Goal: Information Seeking & Learning: Learn about a topic

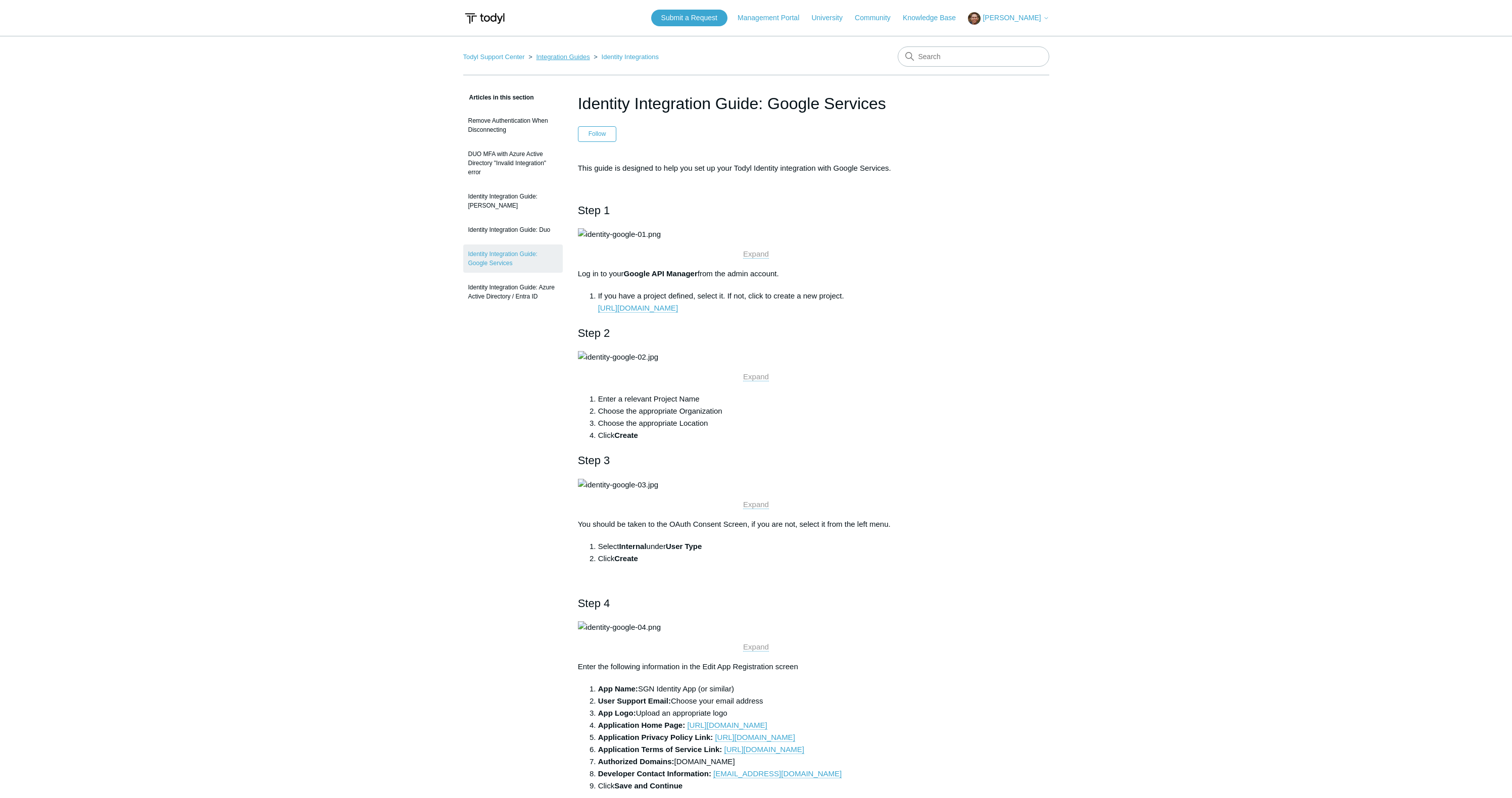
click at [553, 56] on link "Integration Guides" at bounding box center [562, 57] width 53 height 8
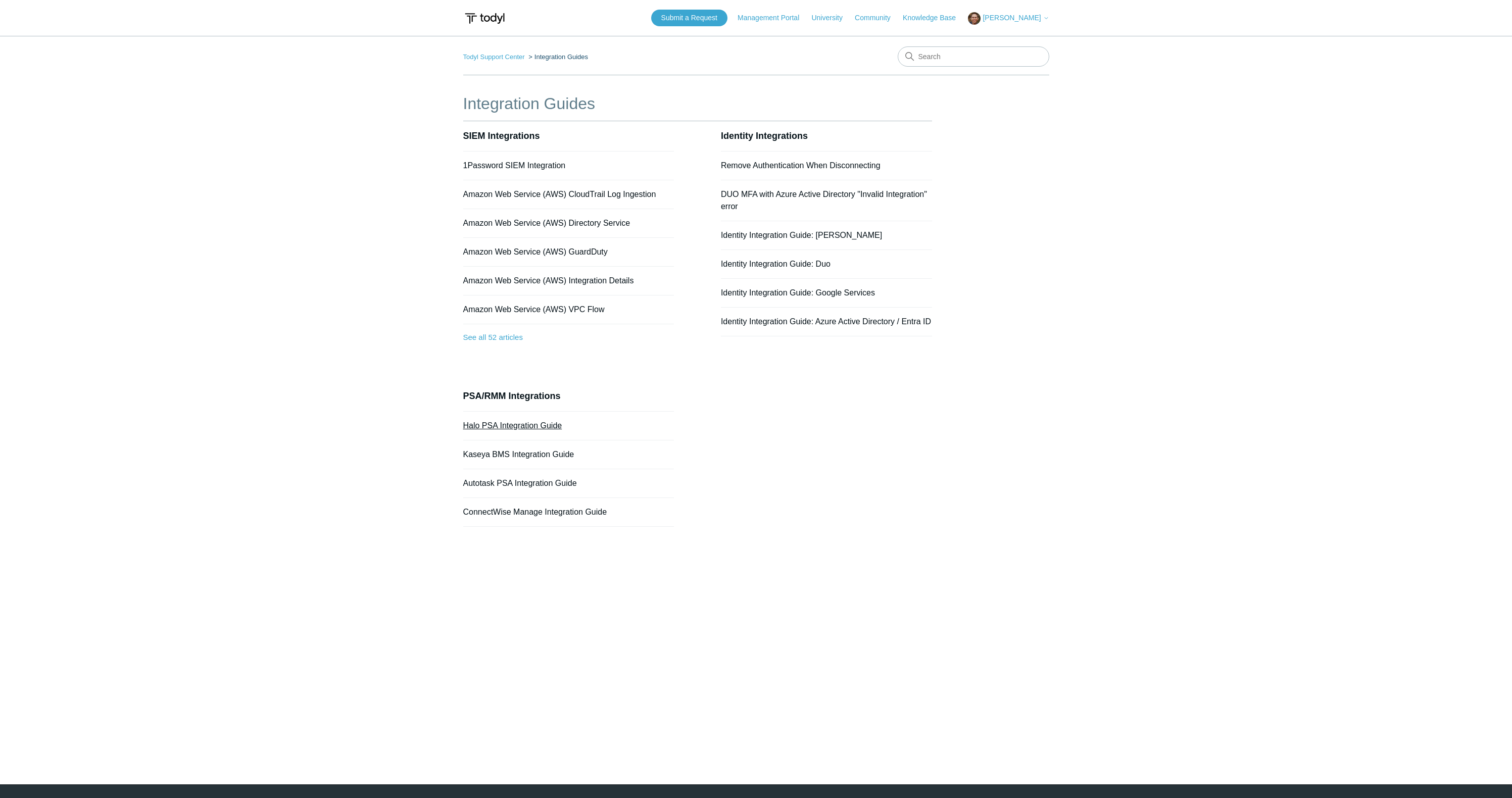
click at [519, 425] on link "Halo PSA Integration Guide" at bounding box center [512, 425] width 99 height 9
click at [968, 53] on input "Search" at bounding box center [973, 56] width 151 height 20
type input "fortigate"
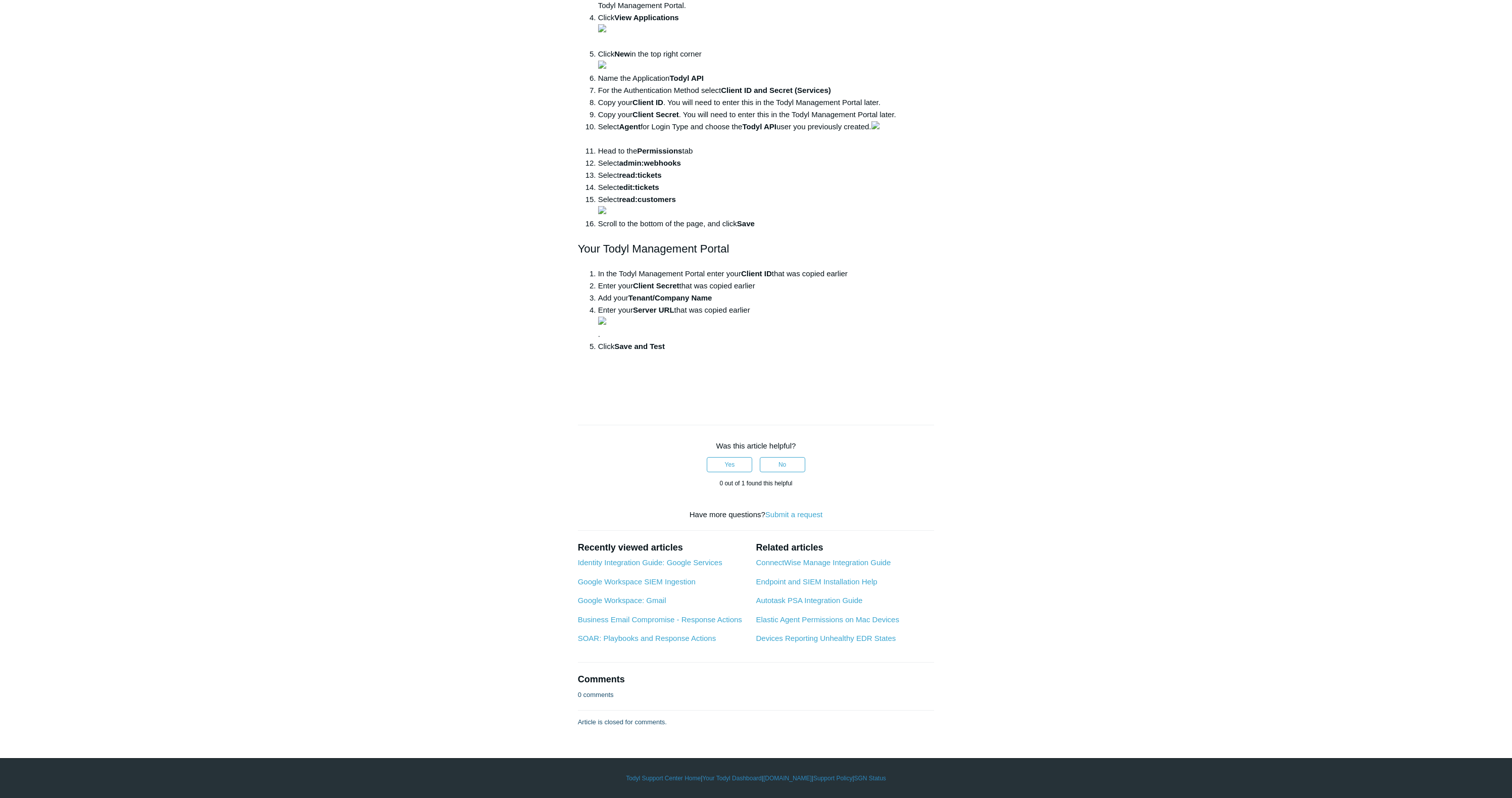
scroll to position [3808, 0]
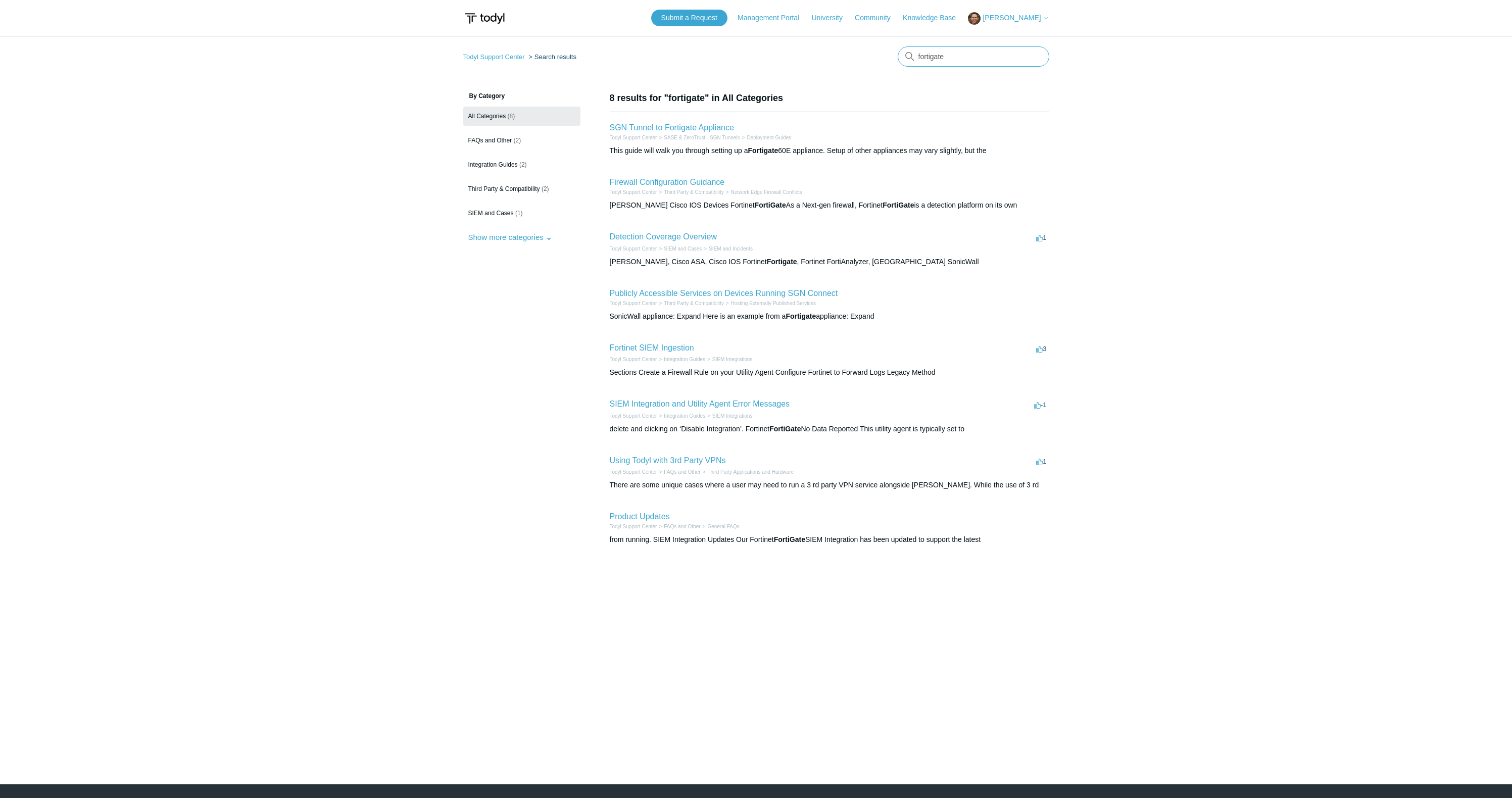
click at [968, 53] on input "fortigate" at bounding box center [973, 56] width 151 height 20
click at [700, 129] on link "SGN Tunnel to Fortigate Appliance" at bounding box center [672, 127] width 124 height 9
click at [693, 182] on link "Firewall Configuration Guidance" at bounding box center [667, 182] width 116 height 9
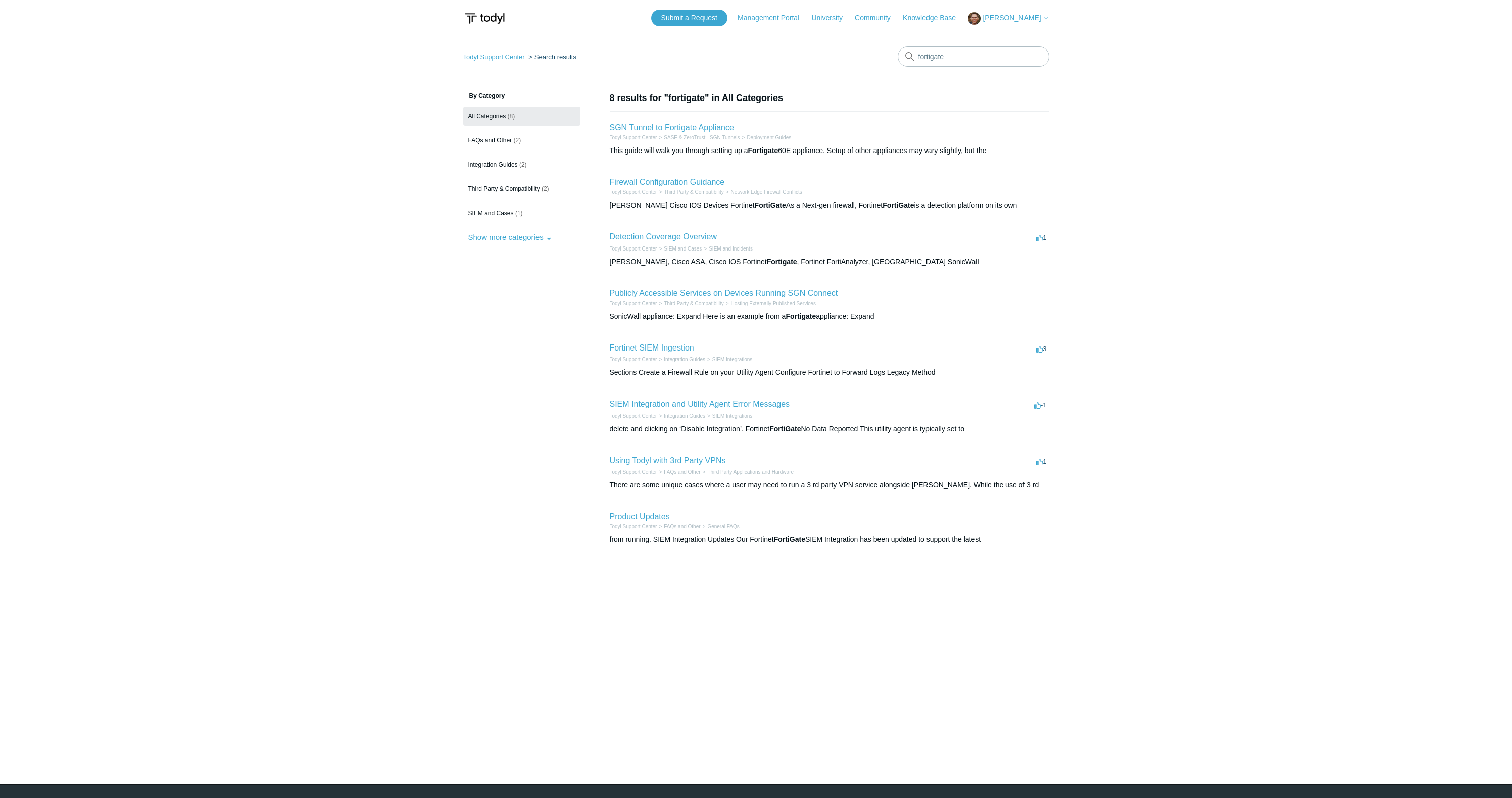
click at [684, 234] on link "Detection Coverage Overview" at bounding box center [663, 237] width 108 height 9
click at [641, 346] on link "Fortinet SIEM Ingestion" at bounding box center [652, 347] width 84 height 9
click at [641, 457] on link "Using Todyl with 3rd Party VPNs" at bounding box center [668, 460] width 116 height 9
click at [973, 52] on input "fortigate" at bounding box center [973, 56] width 151 height 20
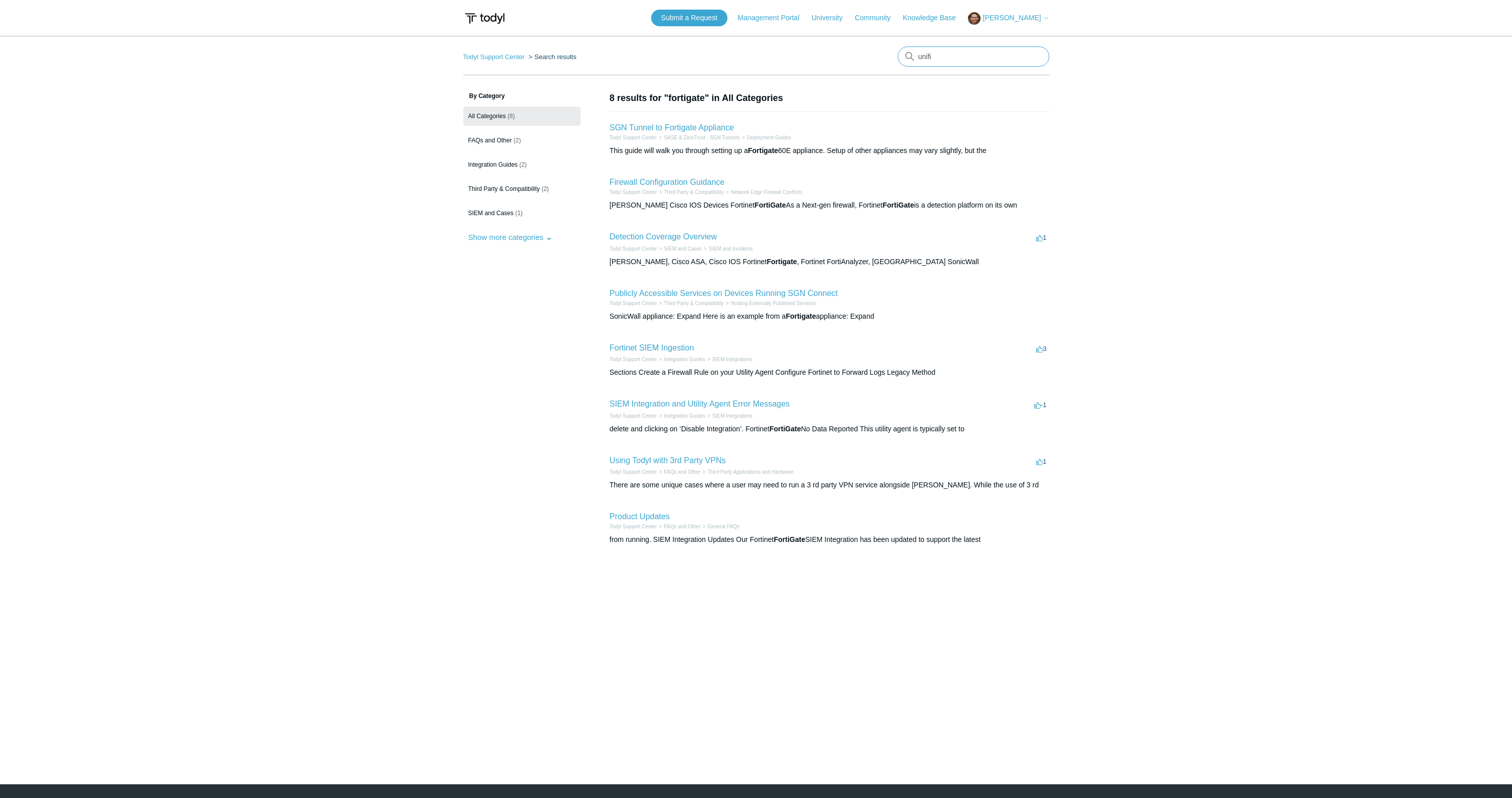
type input "unifi"
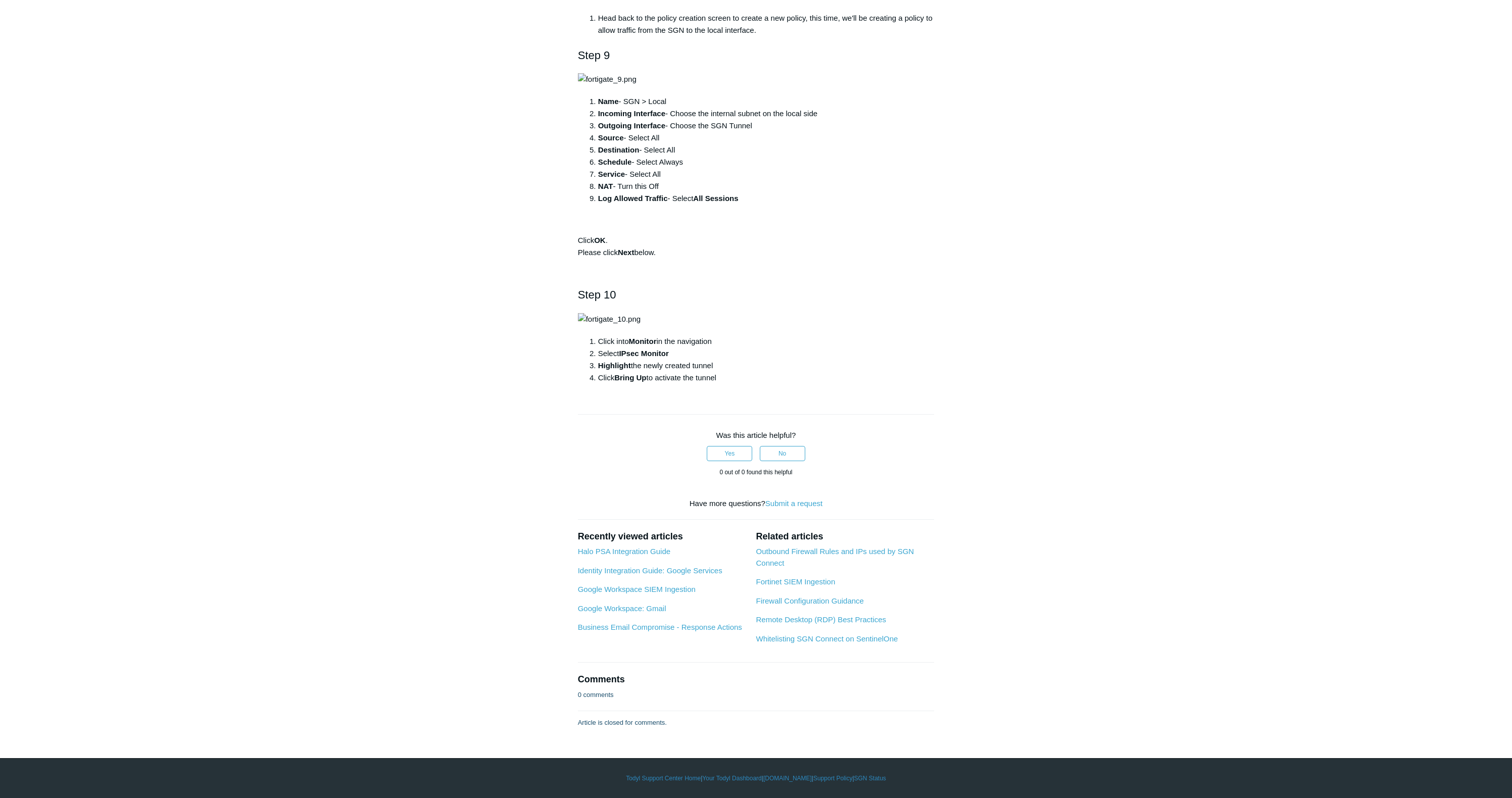
scroll to position [4202, 0]
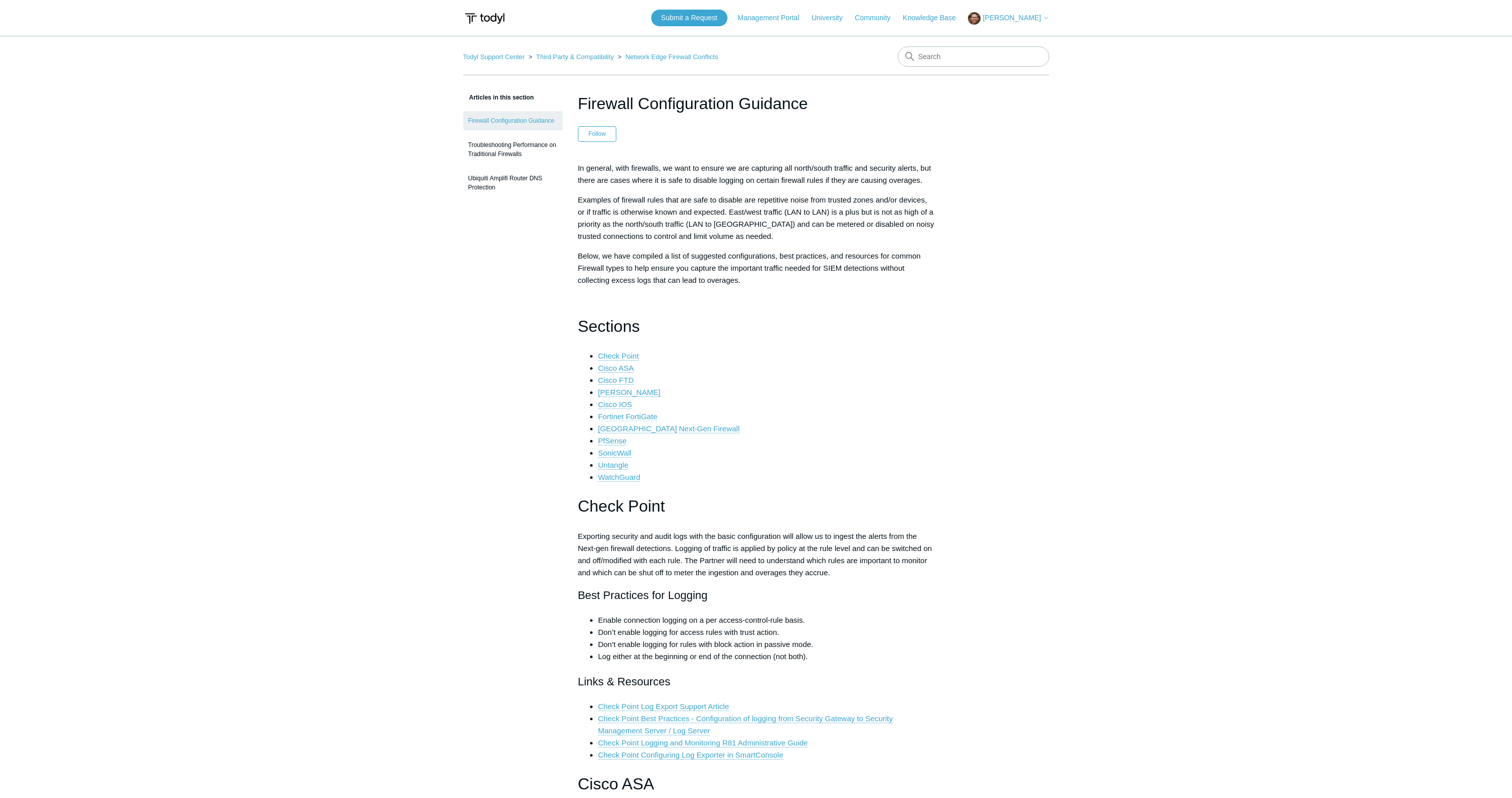
click at [619, 421] on link "Fortinet FortiGate" at bounding box center [628, 416] width 60 height 9
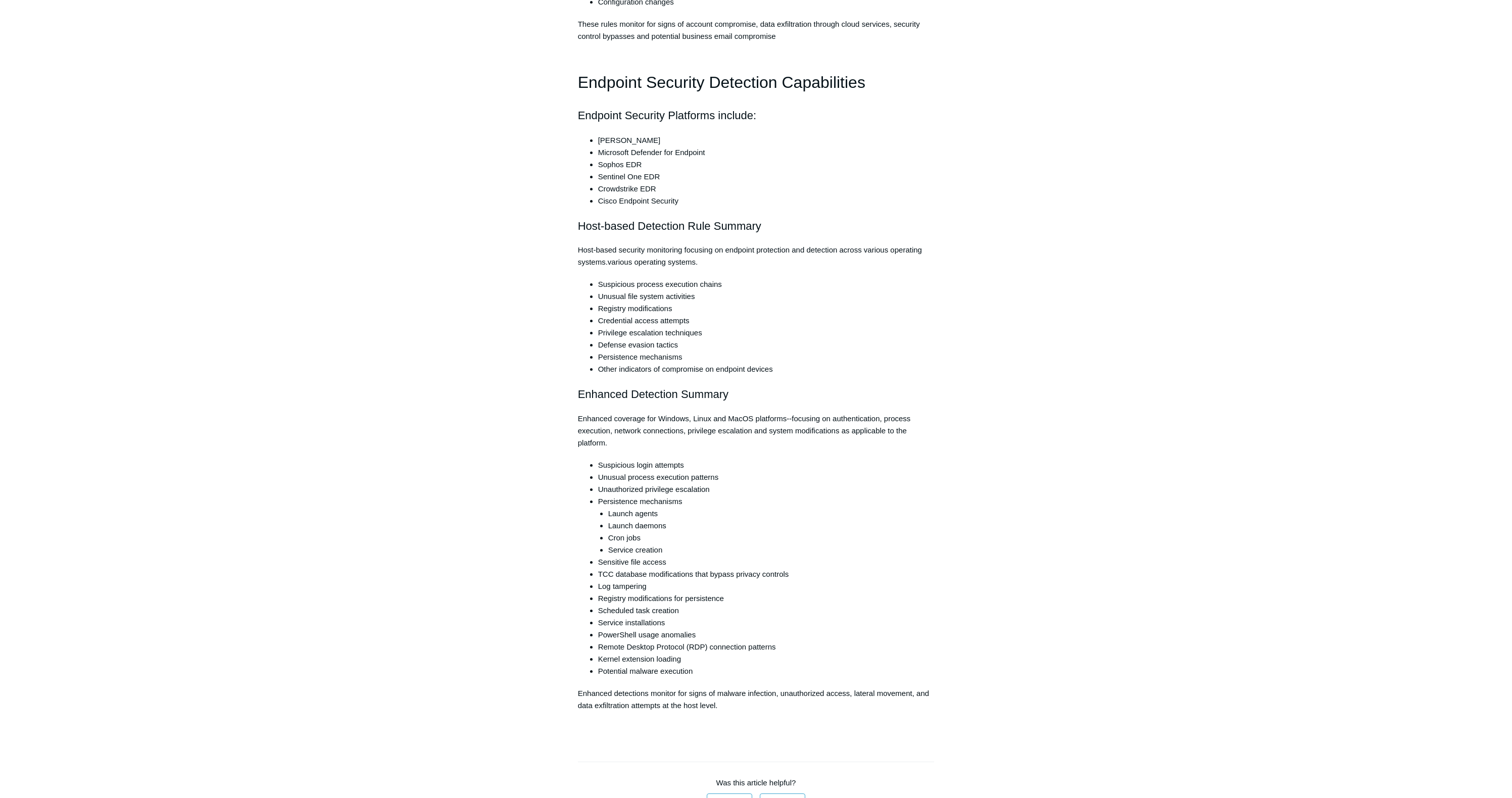
scroll to position [2081, 0]
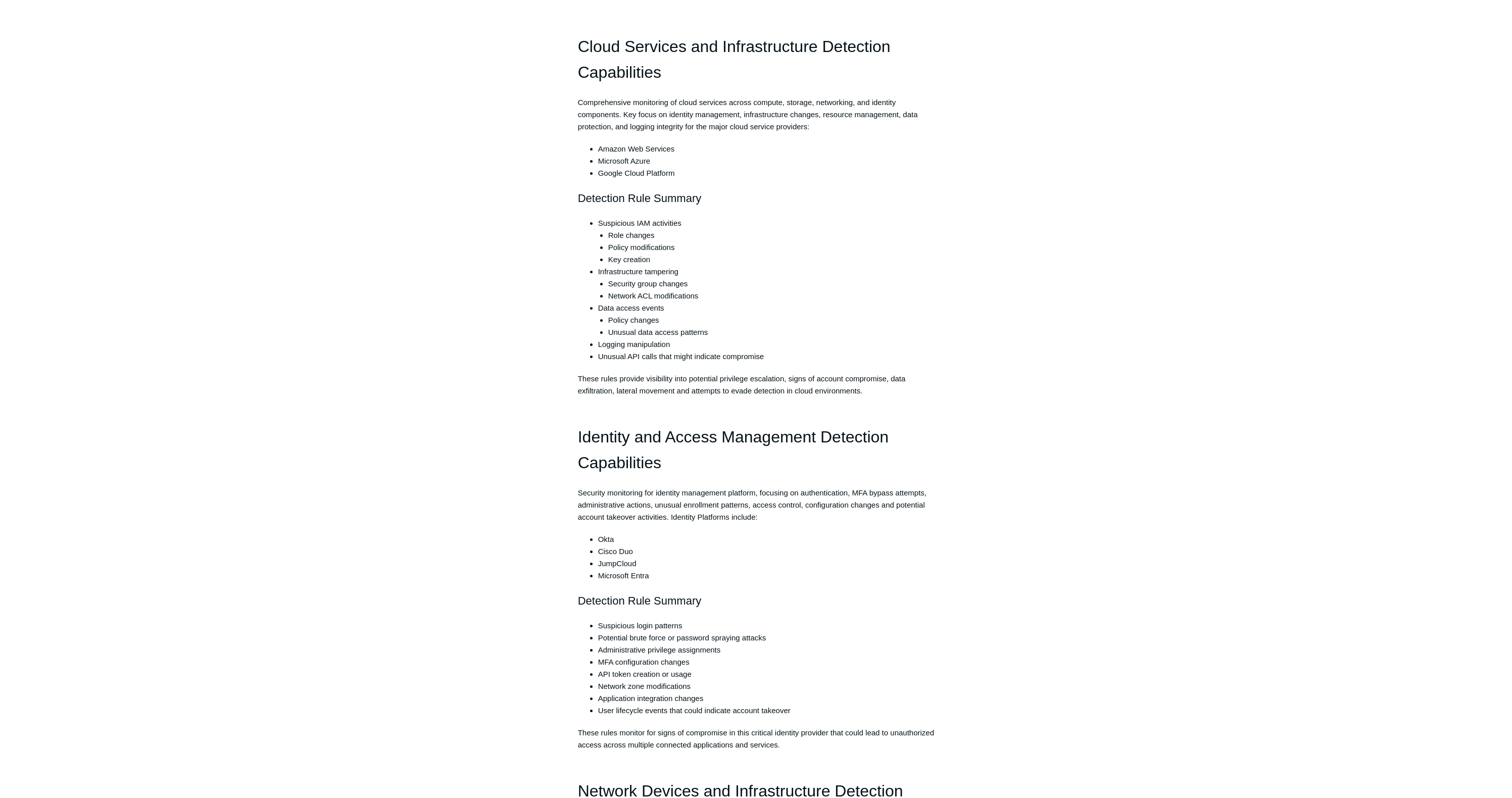
scroll to position [0, 0]
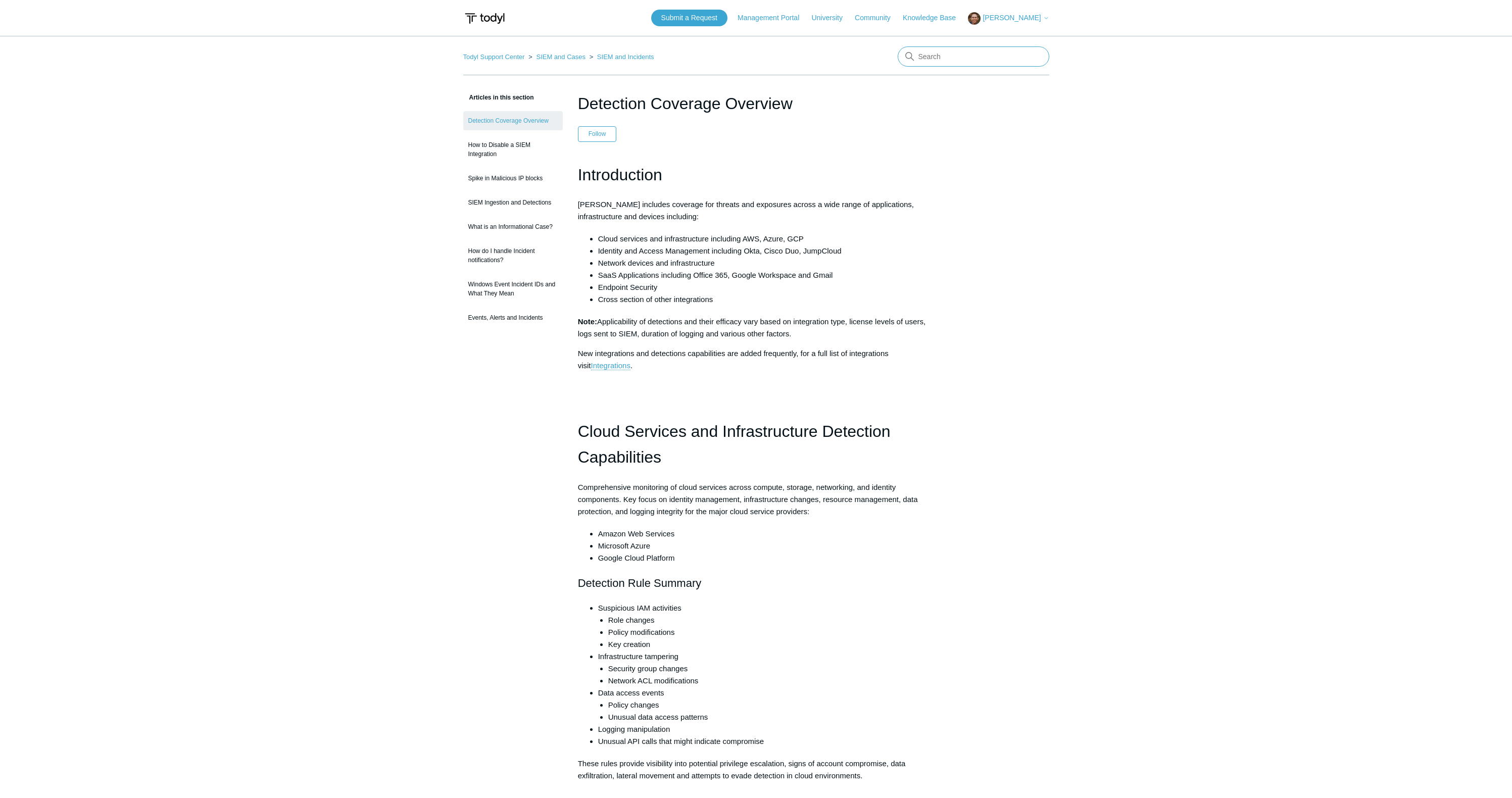
click at [968, 49] on input "Search" at bounding box center [973, 56] width 151 height 20
paste input "sharepoint"
type input "sharepoint"
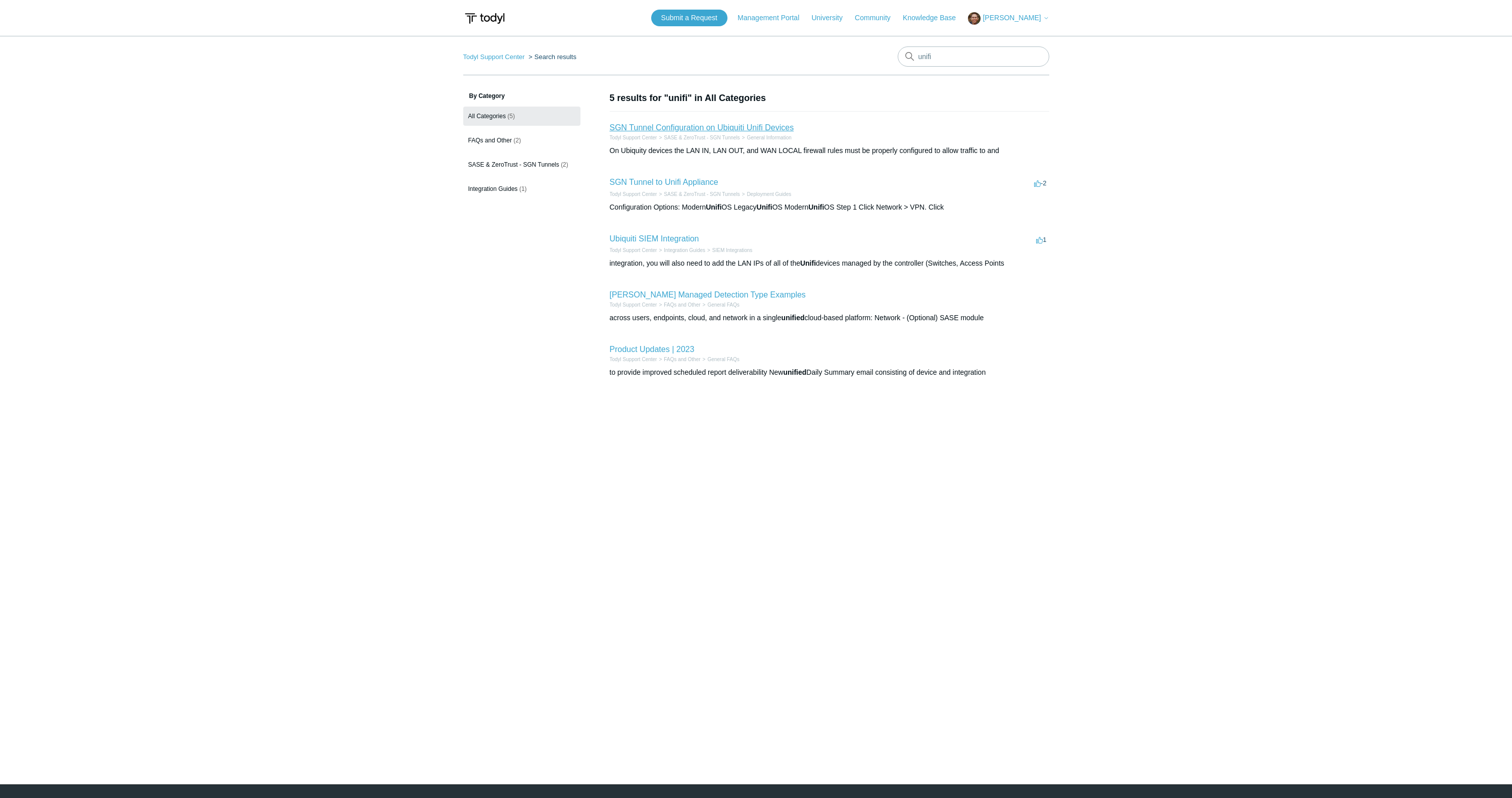
click at [660, 128] on link "SGN Tunnel Configuration on Ubiquiti Unifi Devices" at bounding box center [701, 127] width 184 height 9
click at [666, 182] on link "SGN Tunnel to Unifi Appliance" at bounding box center [664, 182] width 108 height 9
click at [659, 241] on link "Ubiquiti SIEM Integration" at bounding box center [654, 238] width 89 height 9
click at [683, 291] on link "Todyl Cloud Managed Detection Type Examples" at bounding box center [707, 295] width 196 height 9
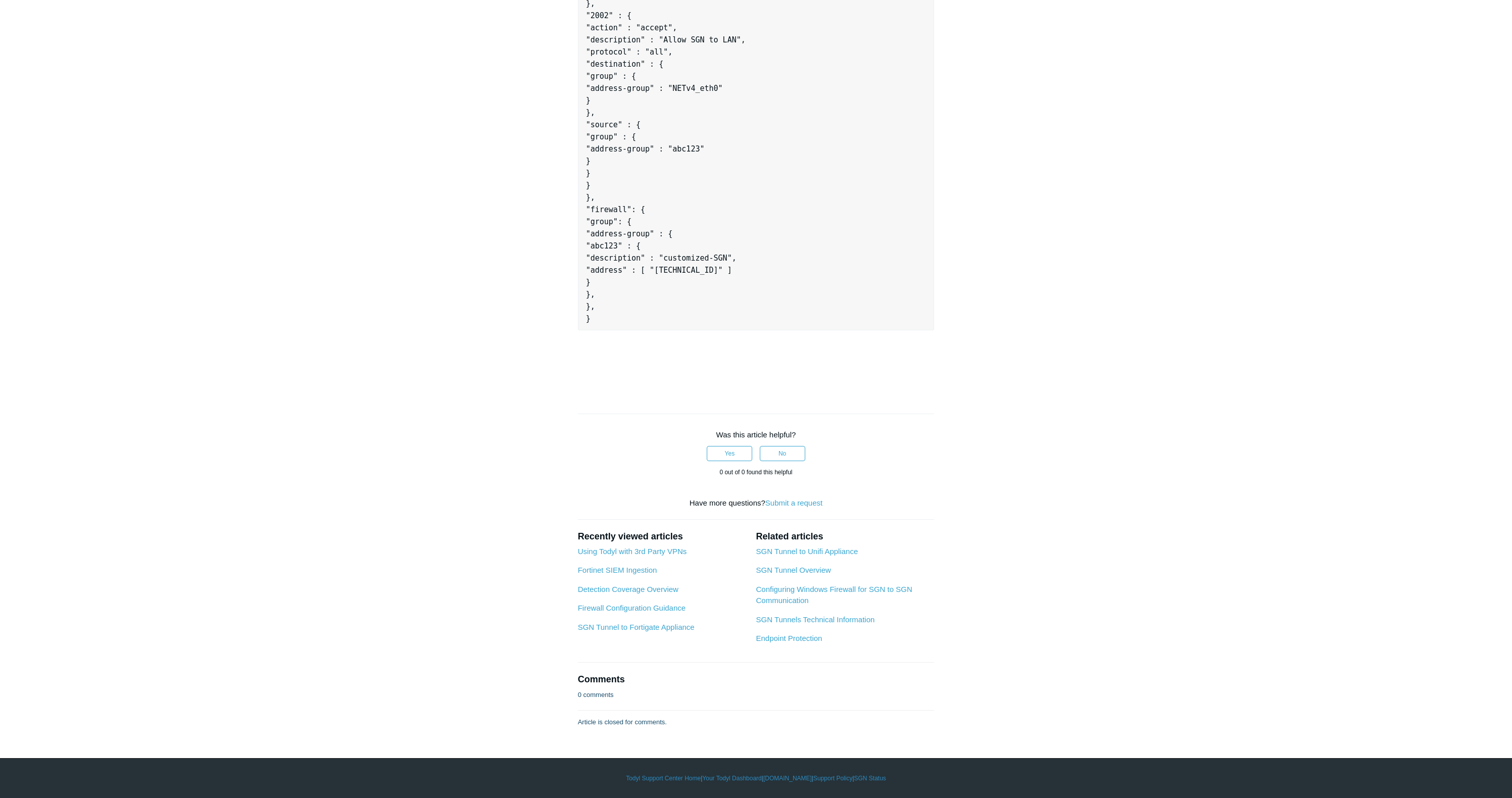
scroll to position [1280, 0]
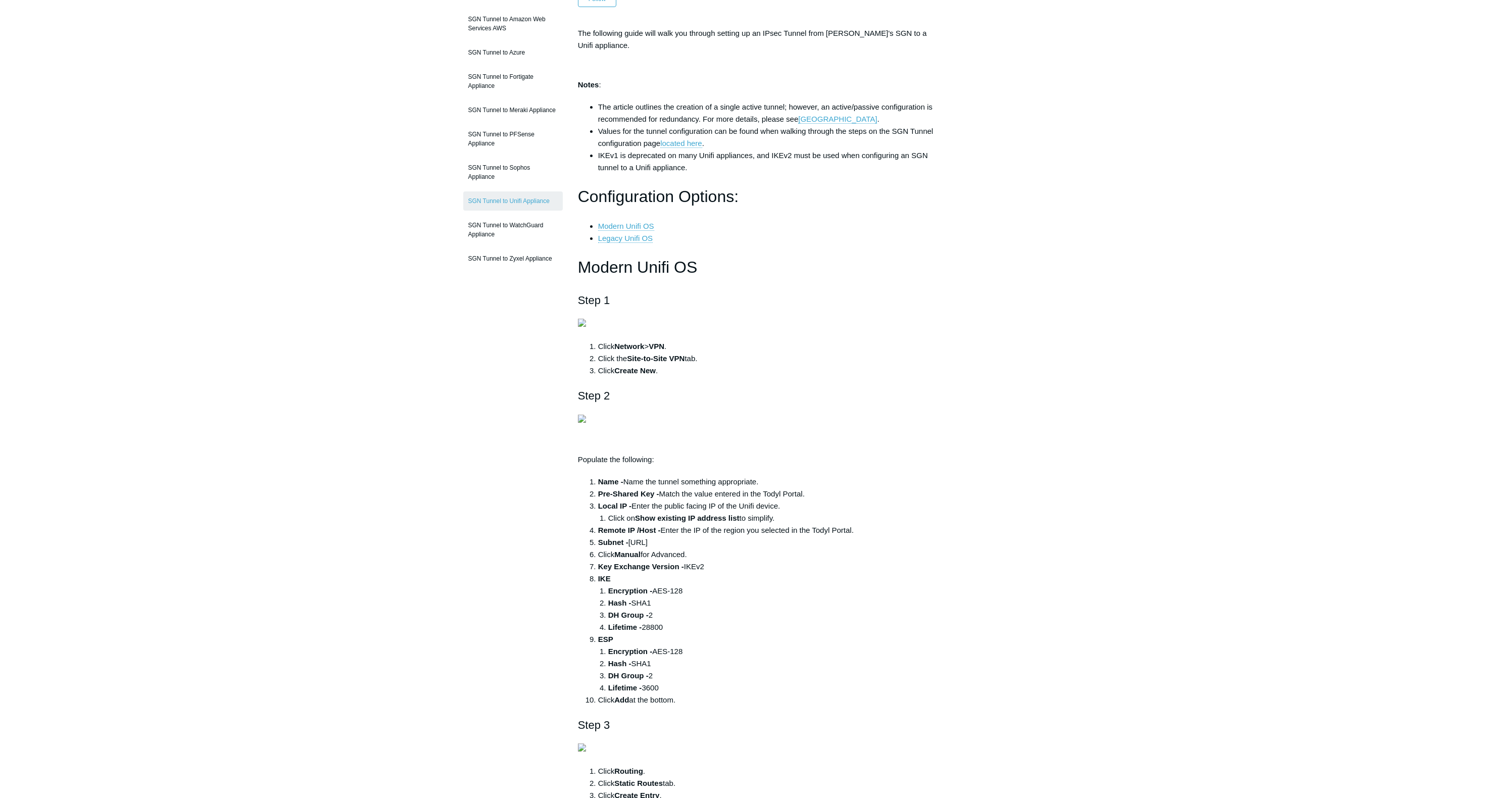
scroll to position [135, 0]
click at [832, 116] on link "[GEOGRAPHIC_DATA]" at bounding box center [837, 119] width 79 height 9
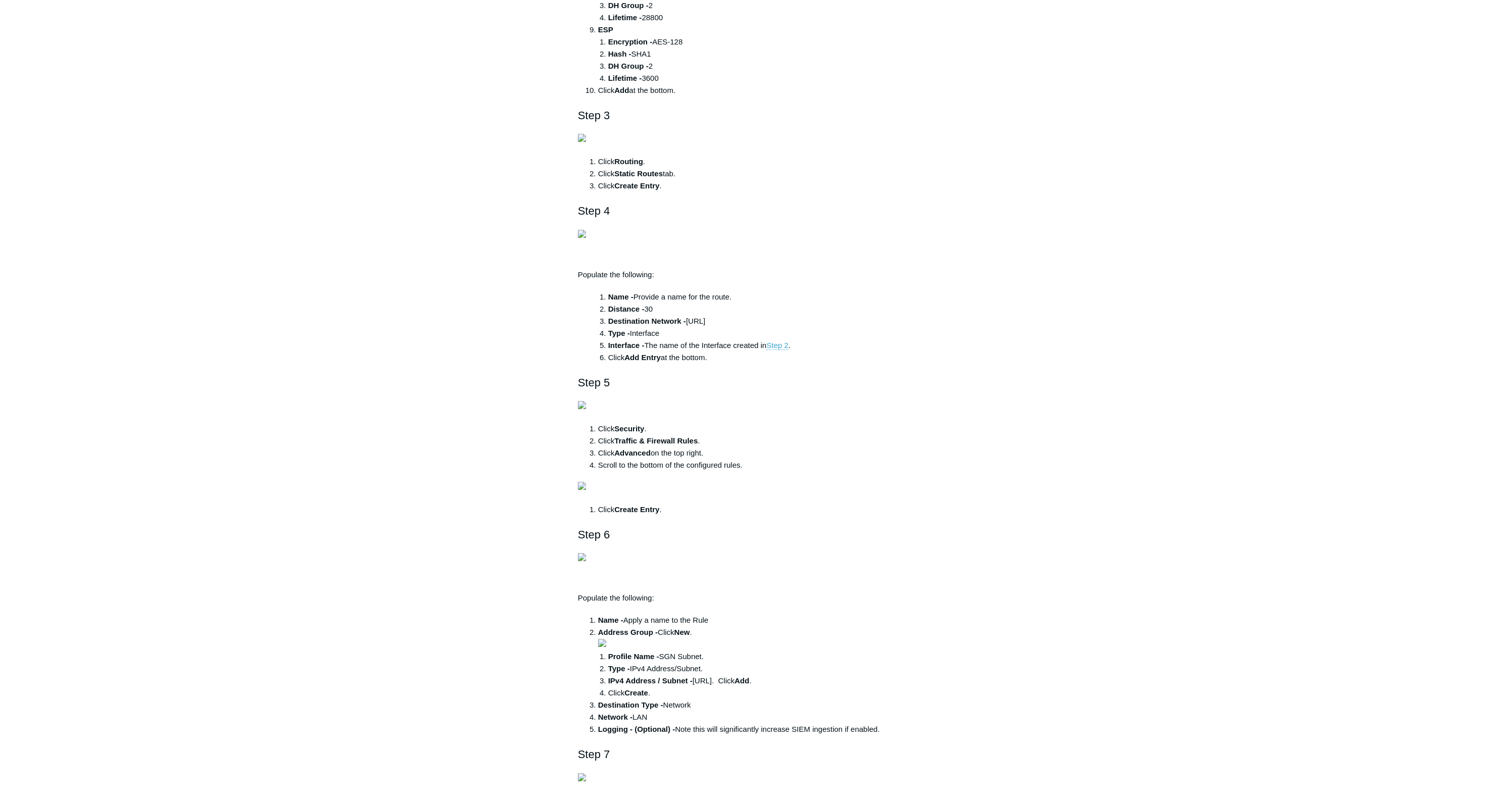
scroll to position [1821, 0]
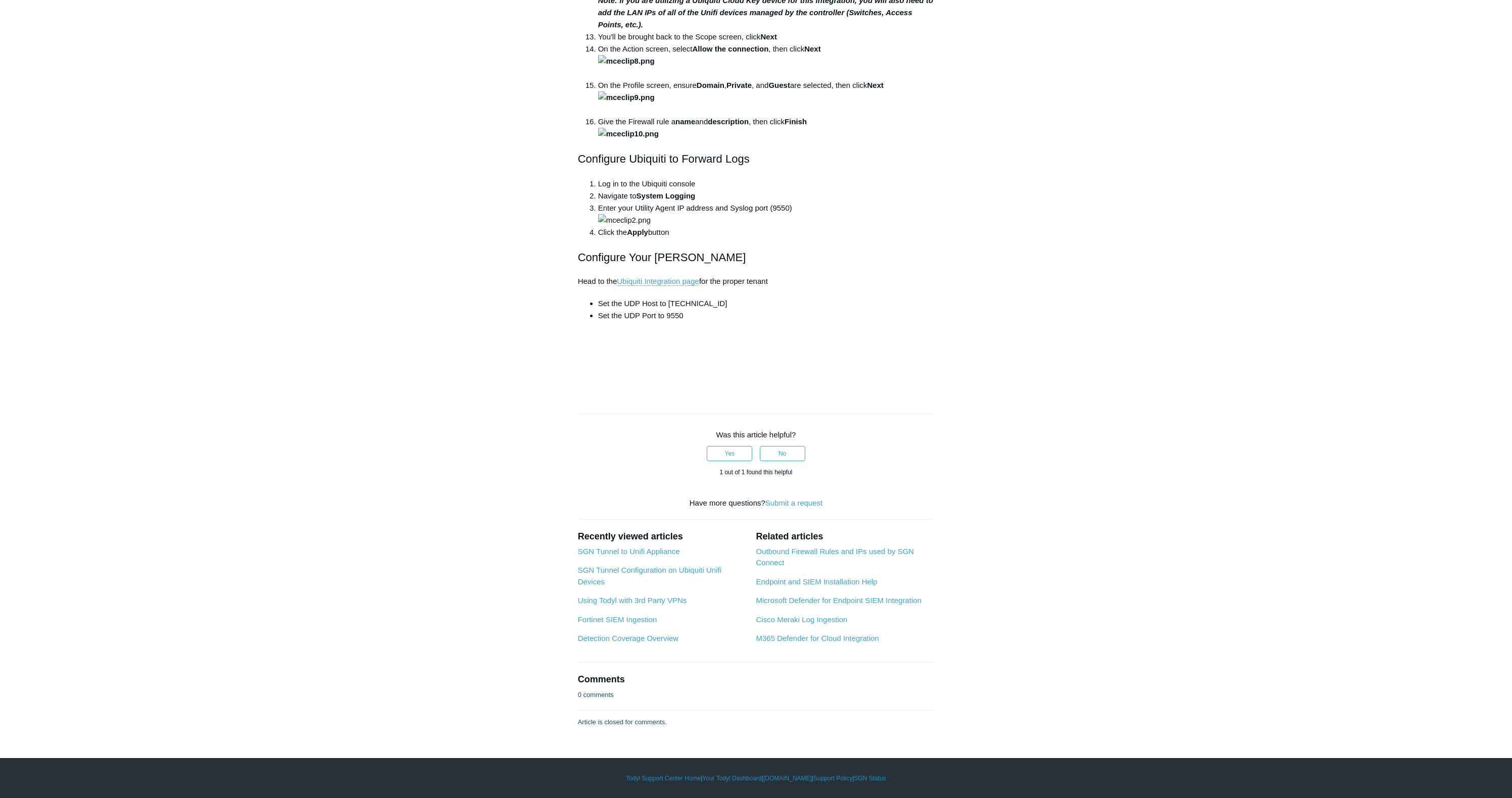
scroll to position [921, 0]
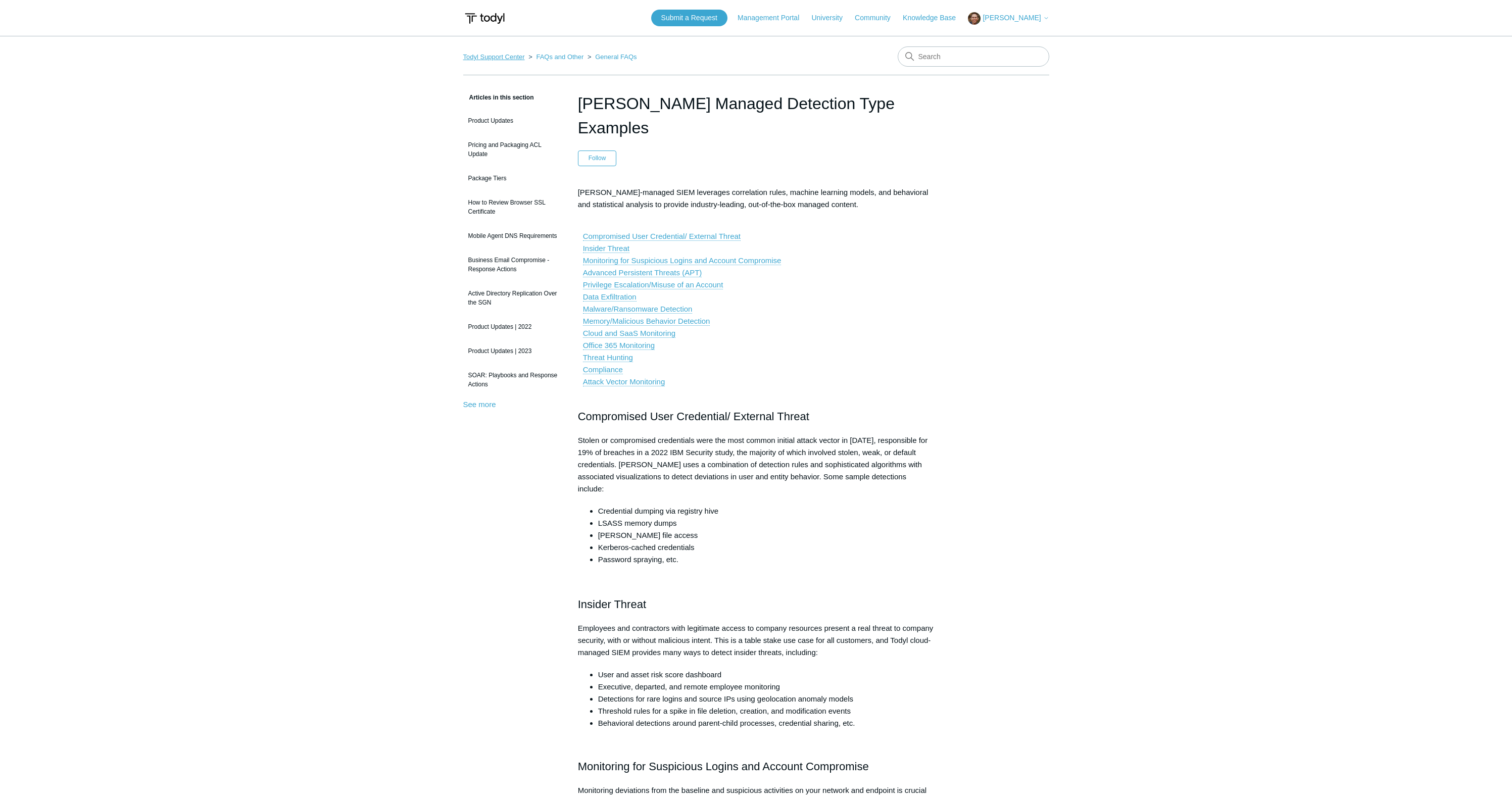
click at [491, 54] on link "Todyl Support Center" at bounding box center [493, 57] width 61 height 8
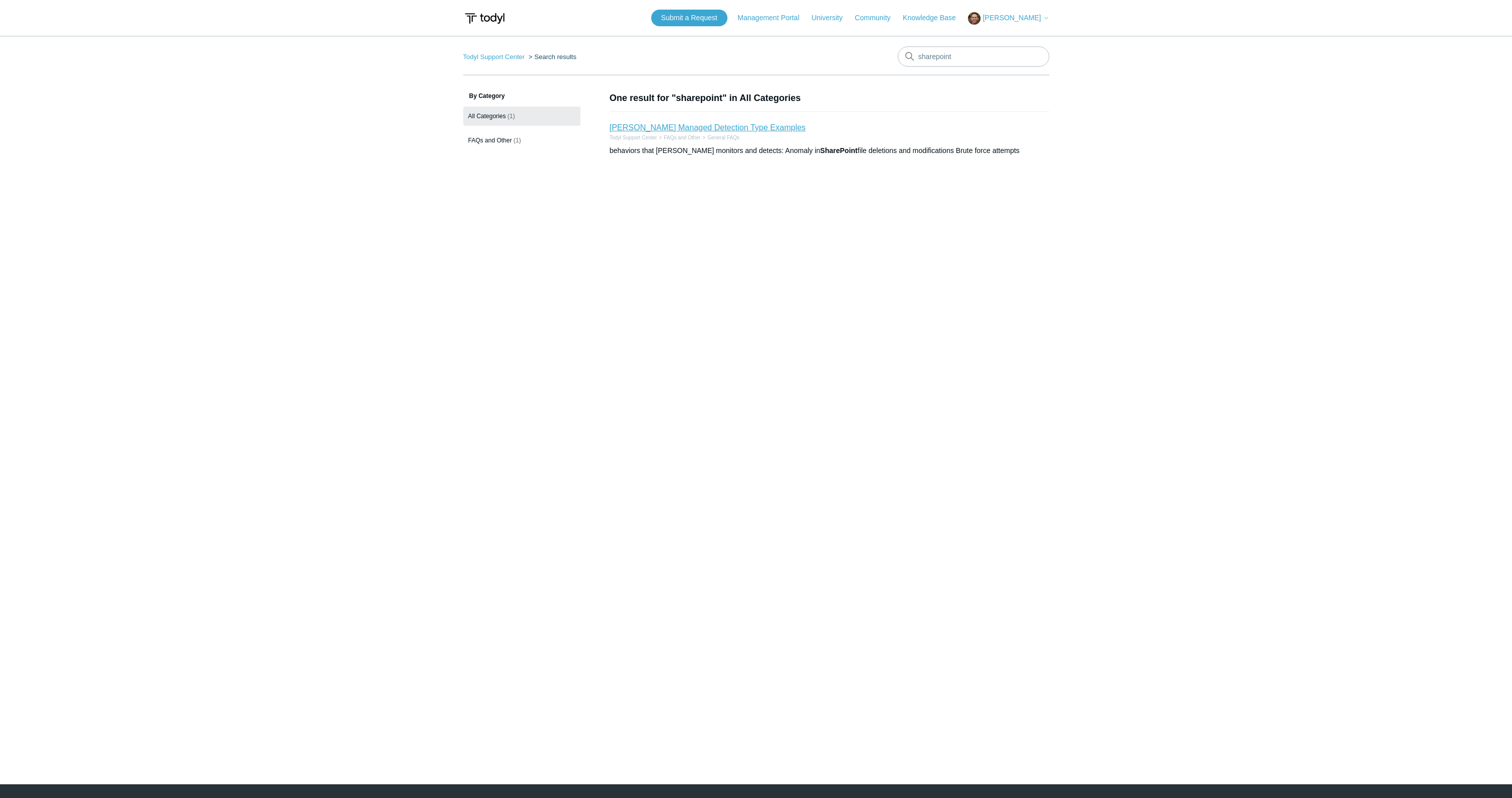
click at [752, 125] on link "[PERSON_NAME] Managed Detection Type Examples" at bounding box center [707, 127] width 196 height 9
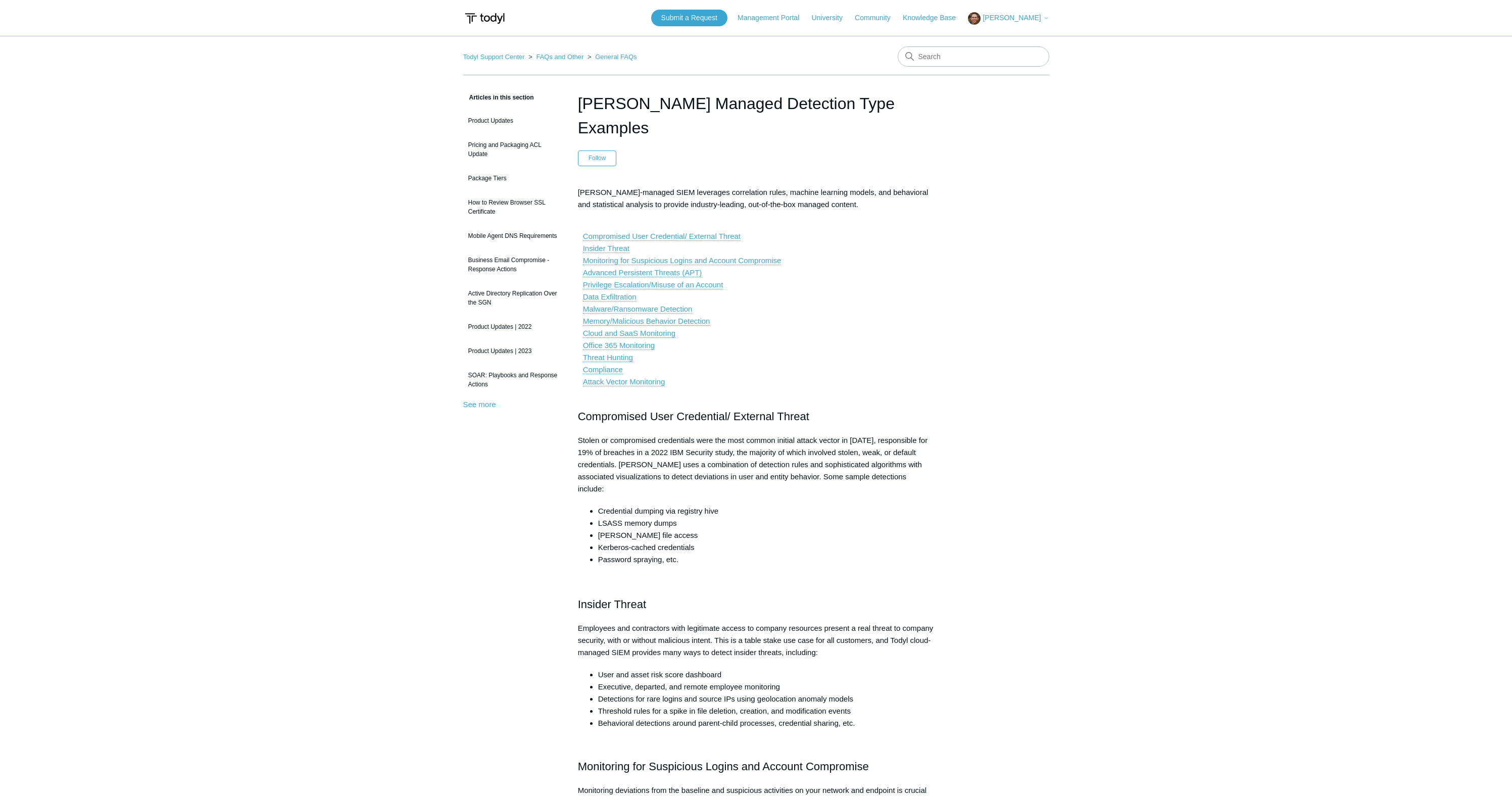
scroll to position [1363, 0]
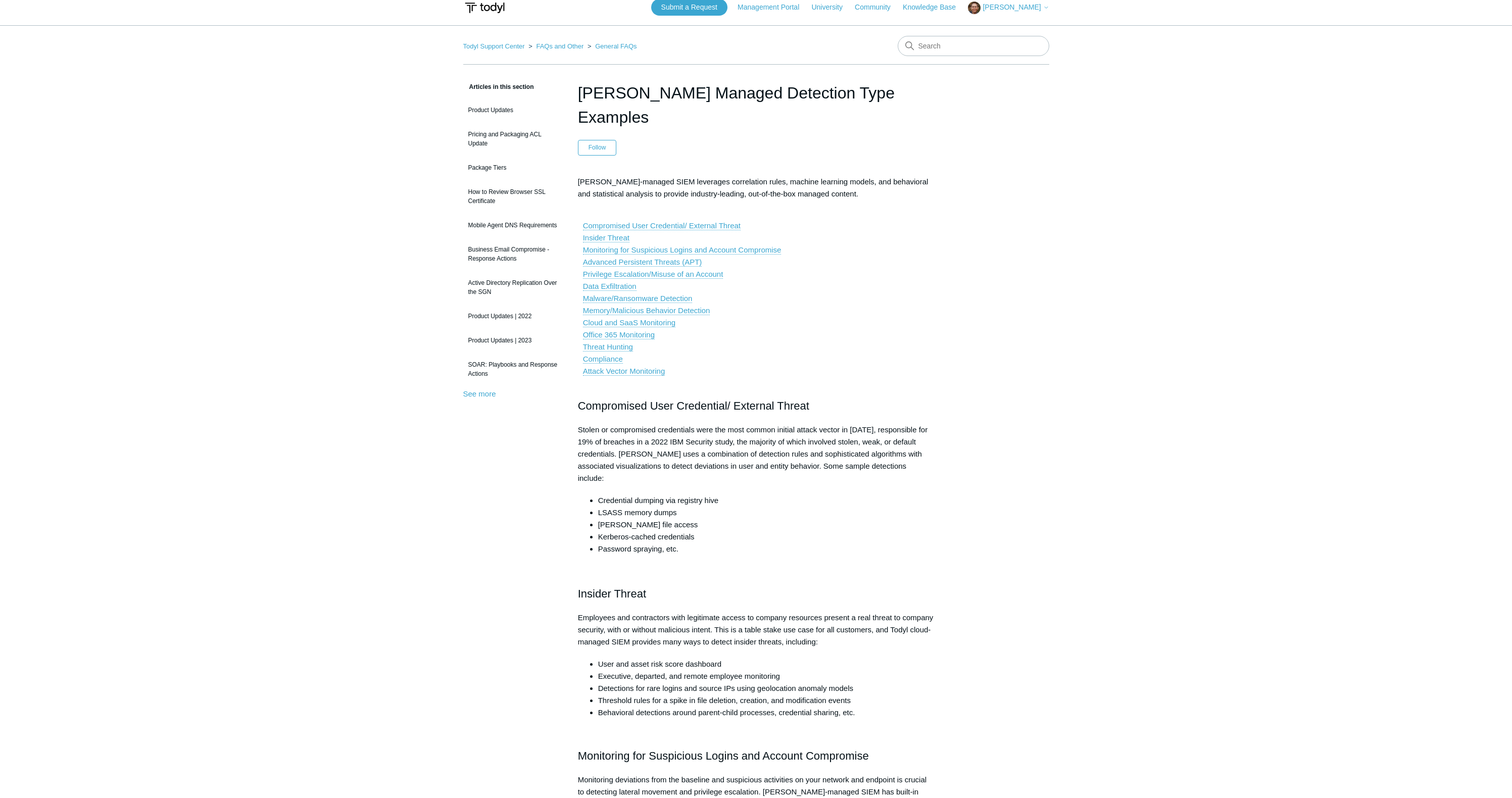
scroll to position [0, 0]
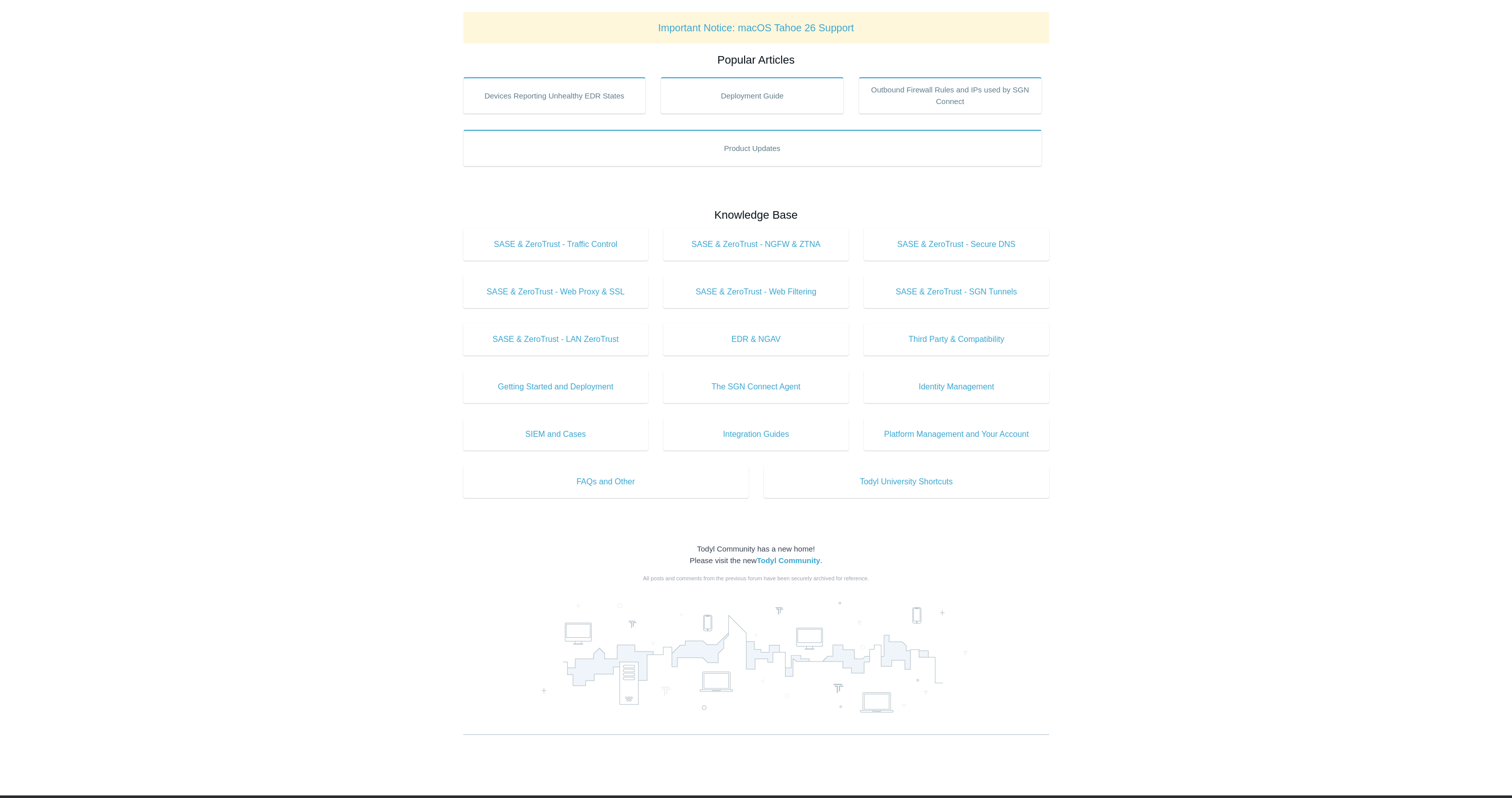
scroll to position [148, 0]
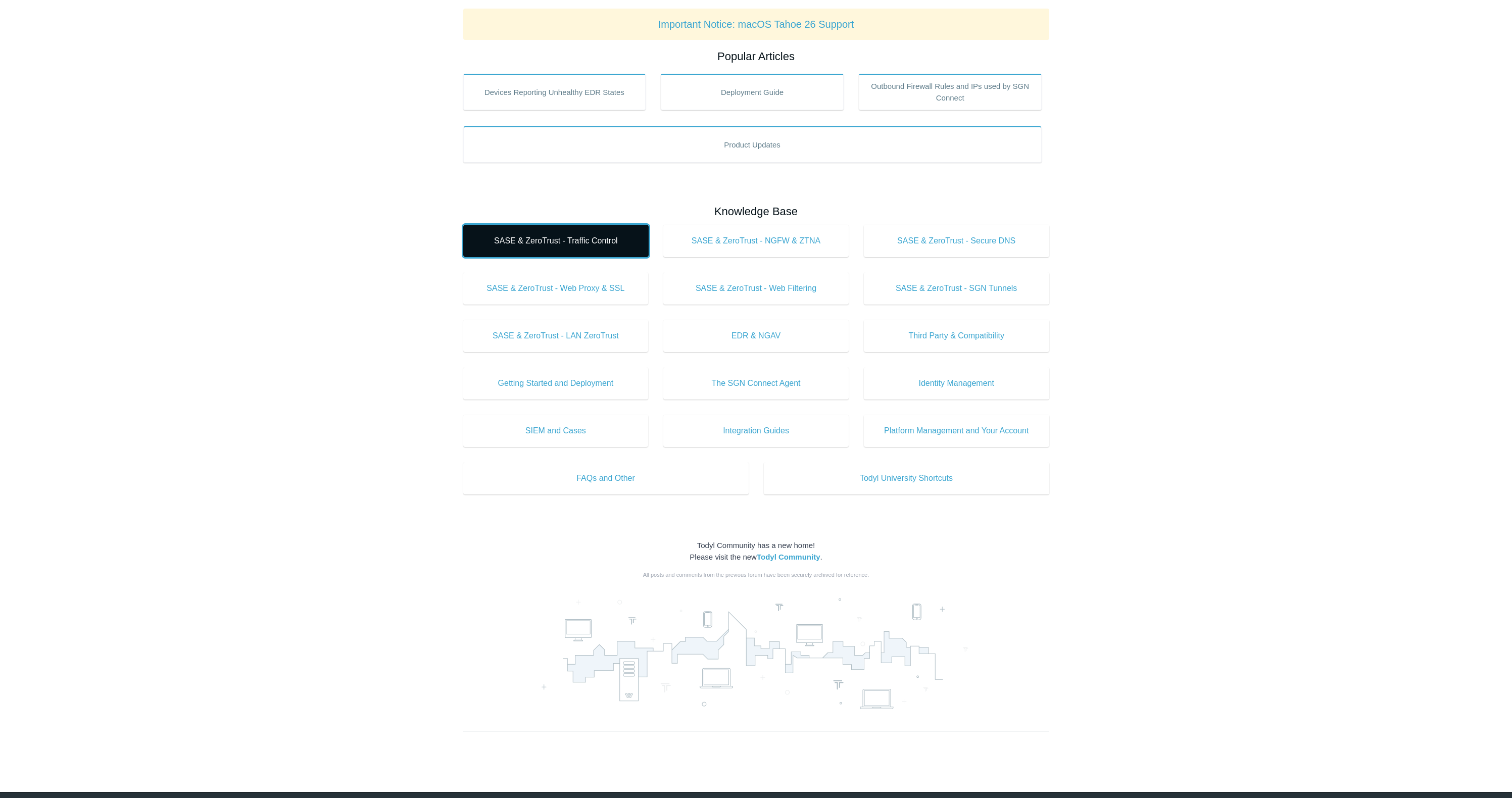
click at [584, 242] on span "SASE & ZeroTrust - Traffic Control" at bounding box center [555, 241] width 155 height 12
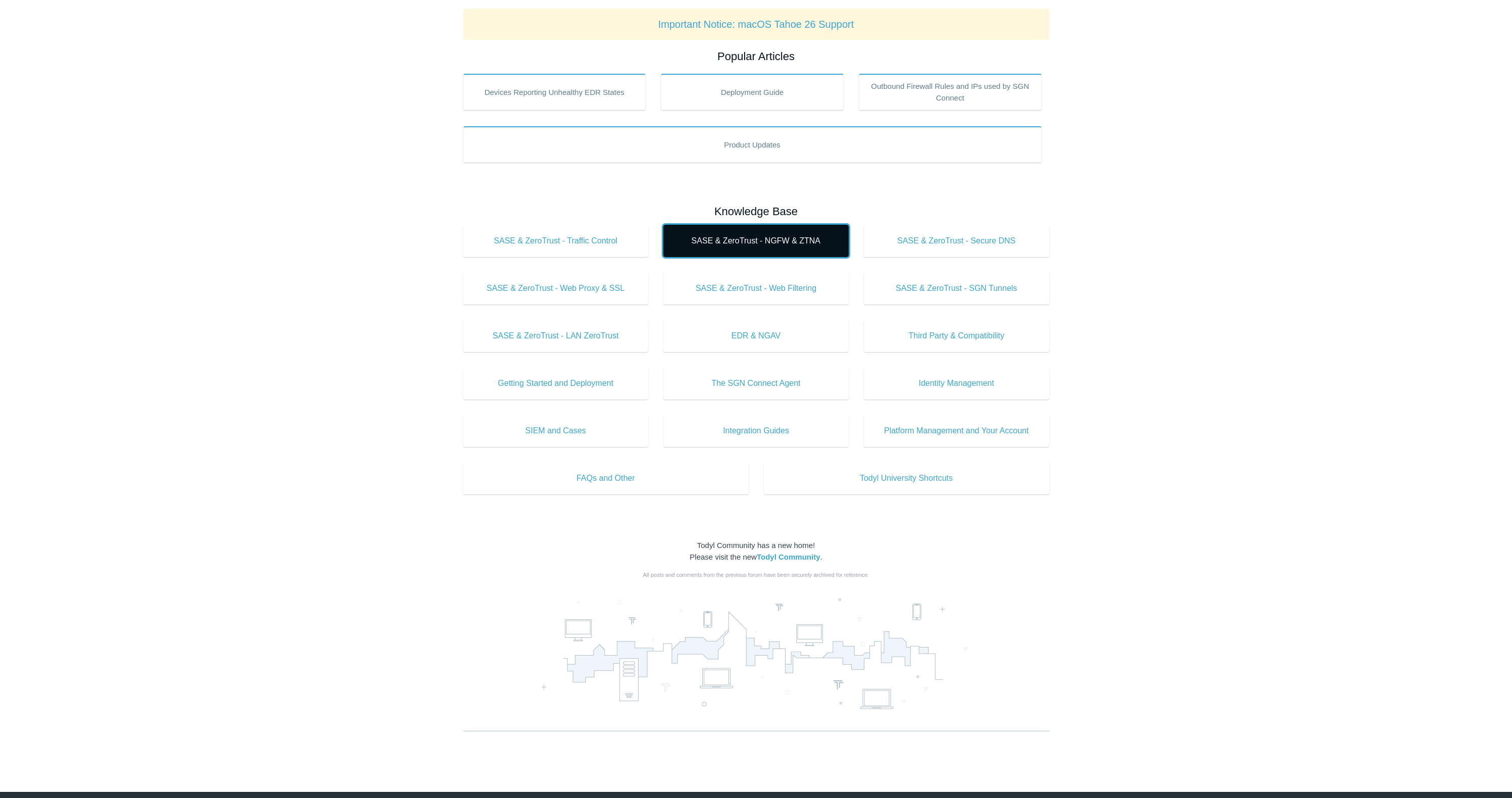
click at [738, 244] on span "SASE & ZeroTrust - NGFW & ZTNA" at bounding box center [755, 241] width 155 height 12
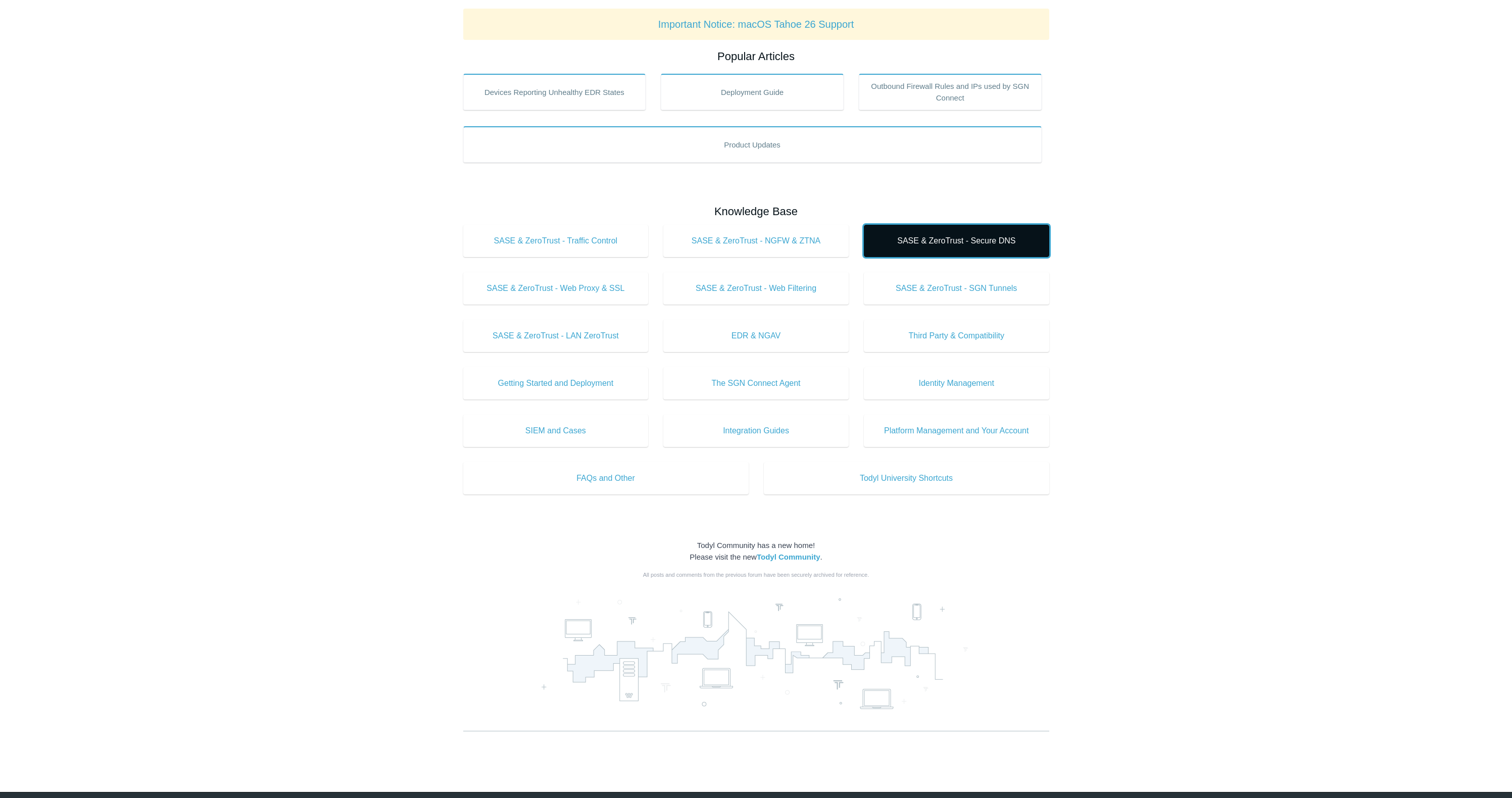
click at [954, 244] on span "SASE & ZeroTrust - Secure DNS" at bounding box center [956, 241] width 155 height 12
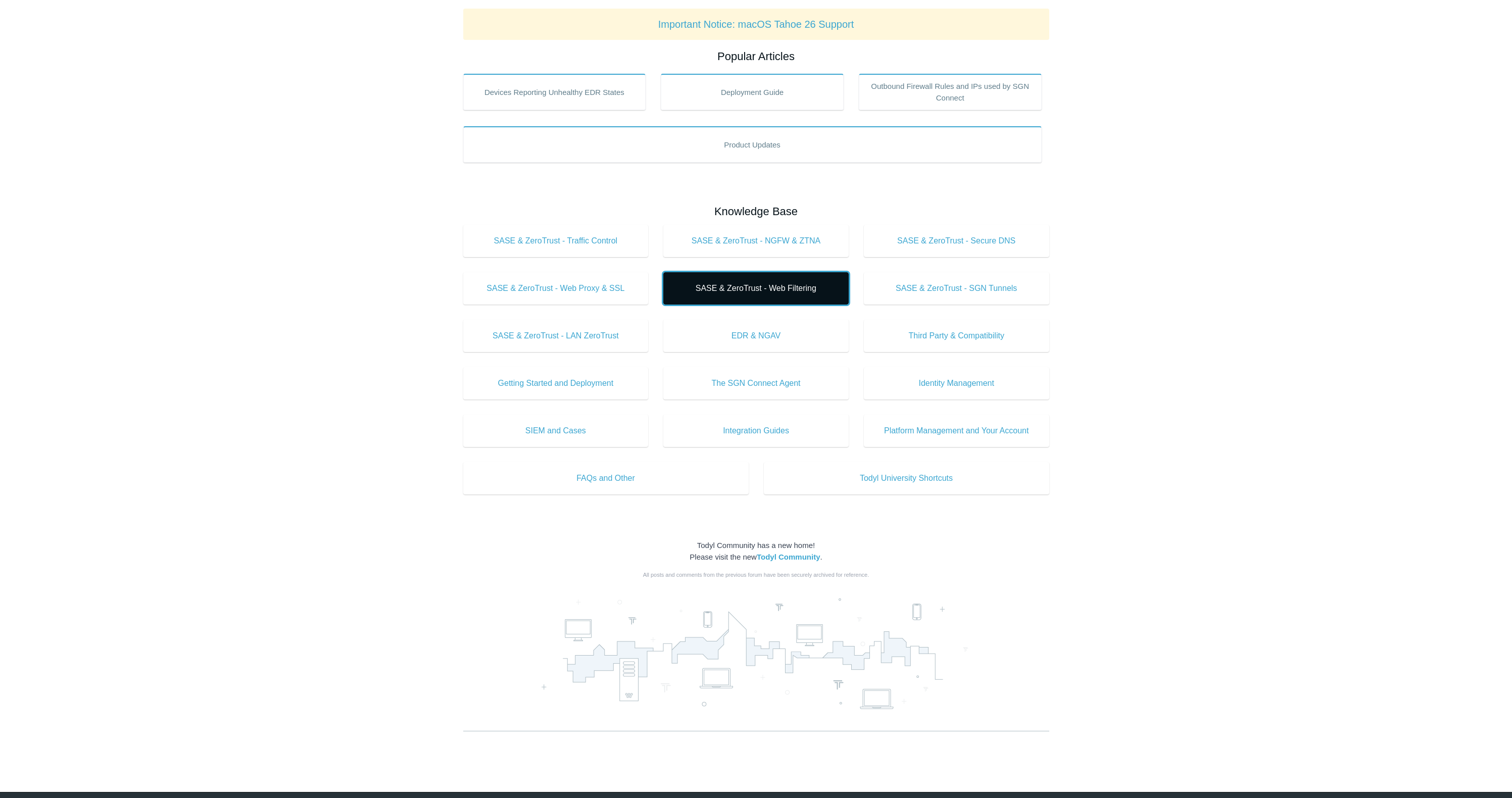
click at [781, 285] on span "SASE & ZeroTrust - Web Filtering" at bounding box center [755, 288] width 155 height 12
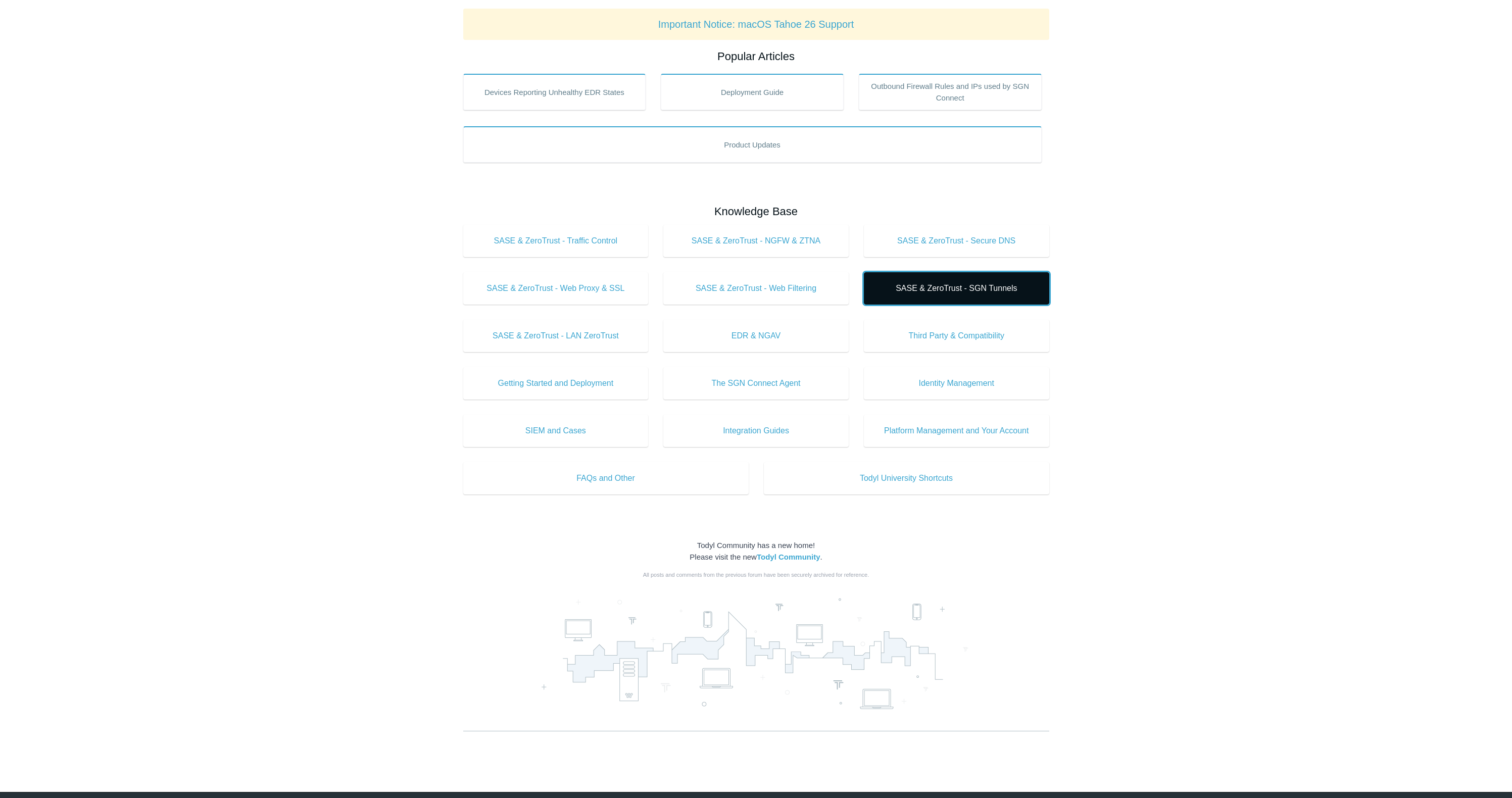
click at [954, 287] on span "SASE & ZeroTrust - SGN Tunnels" at bounding box center [956, 288] width 155 height 12
click at [1070, 353] on main "Todyl Support Center How Can We Help? Search Important Notice: macOS Tahoe 26 S…" at bounding box center [756, 324] width 1512 height 874
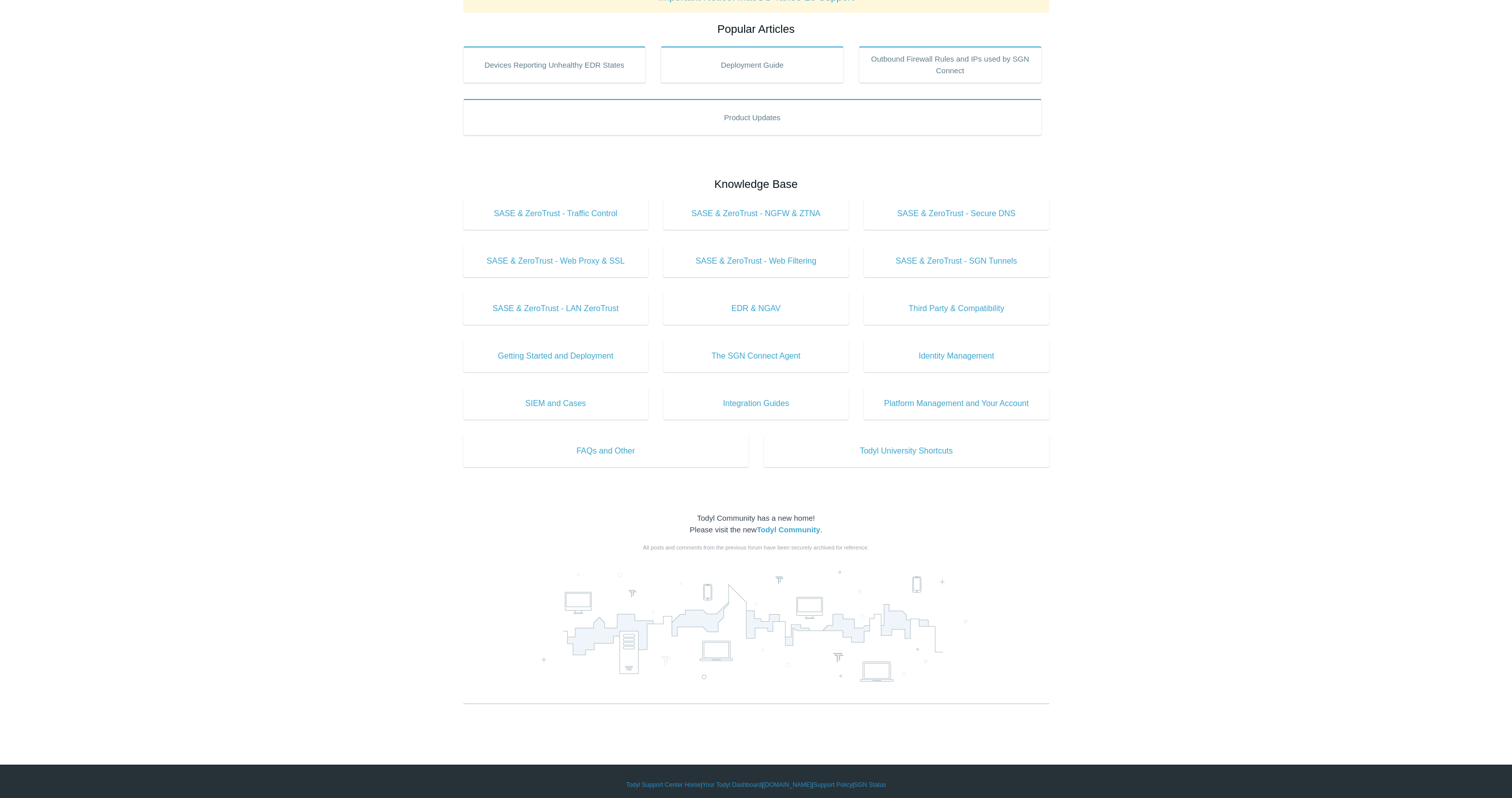
scroll to position [182, 0]
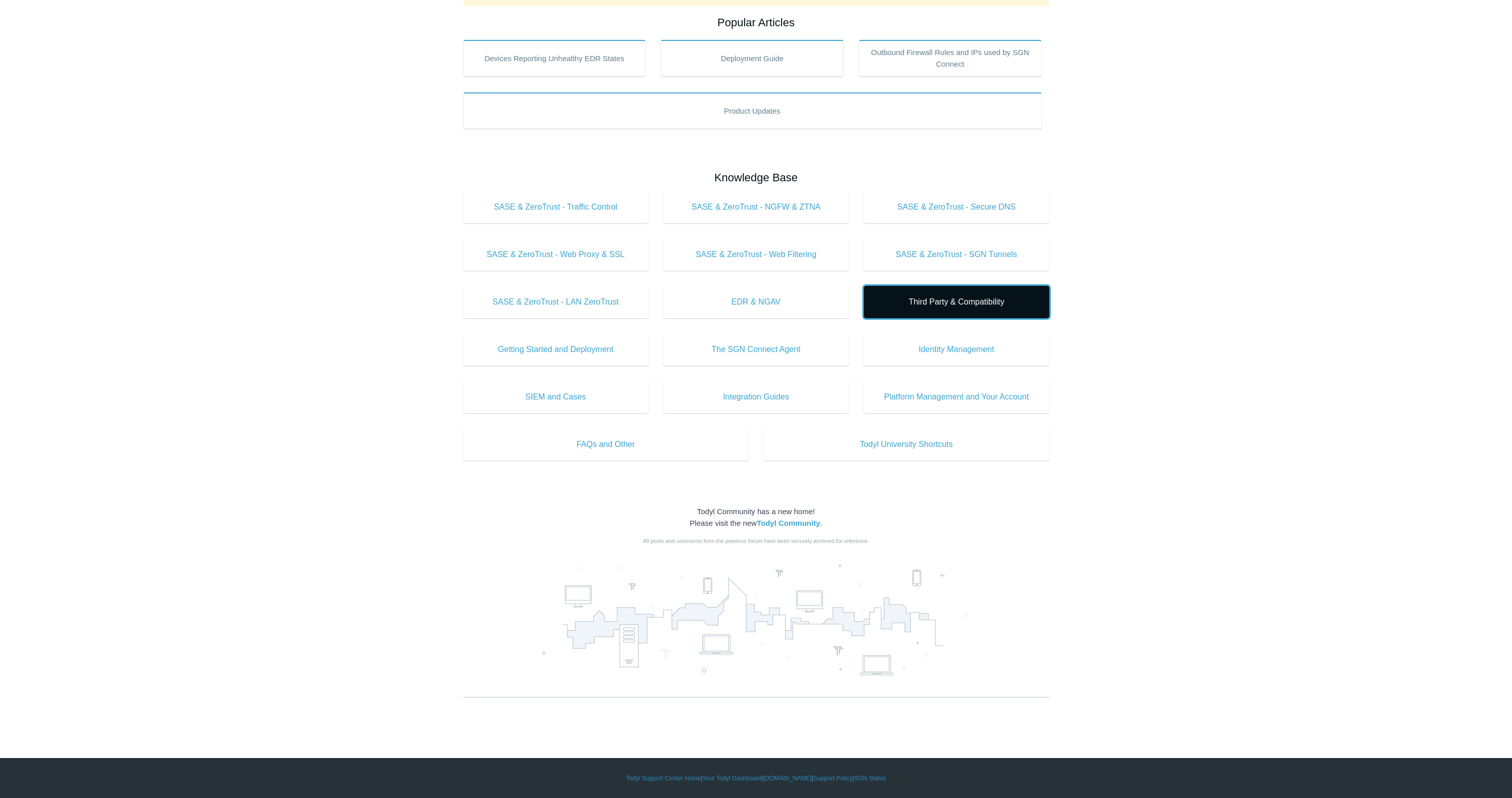
click at [996, 302] on span "Third Party & Compatibility" at bounding box center [956, 302] width 155 height 12
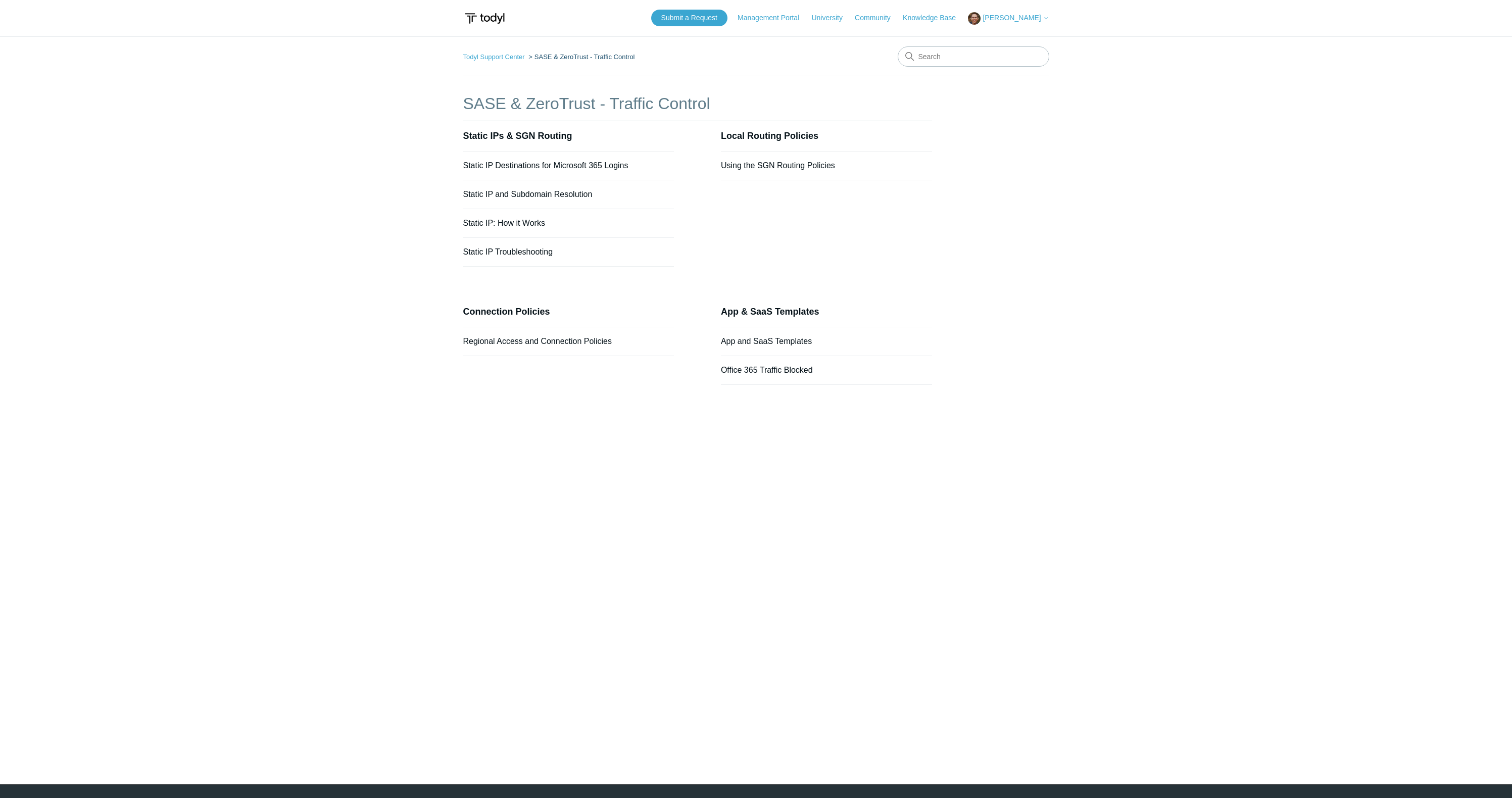
click at [1107, 292] on main "Todyl Support Center SASE & ZeroTrust - Traffic Control SASE & ZeroTrust - Traf…" at bounding box center [756, 395] width 1512 height 718
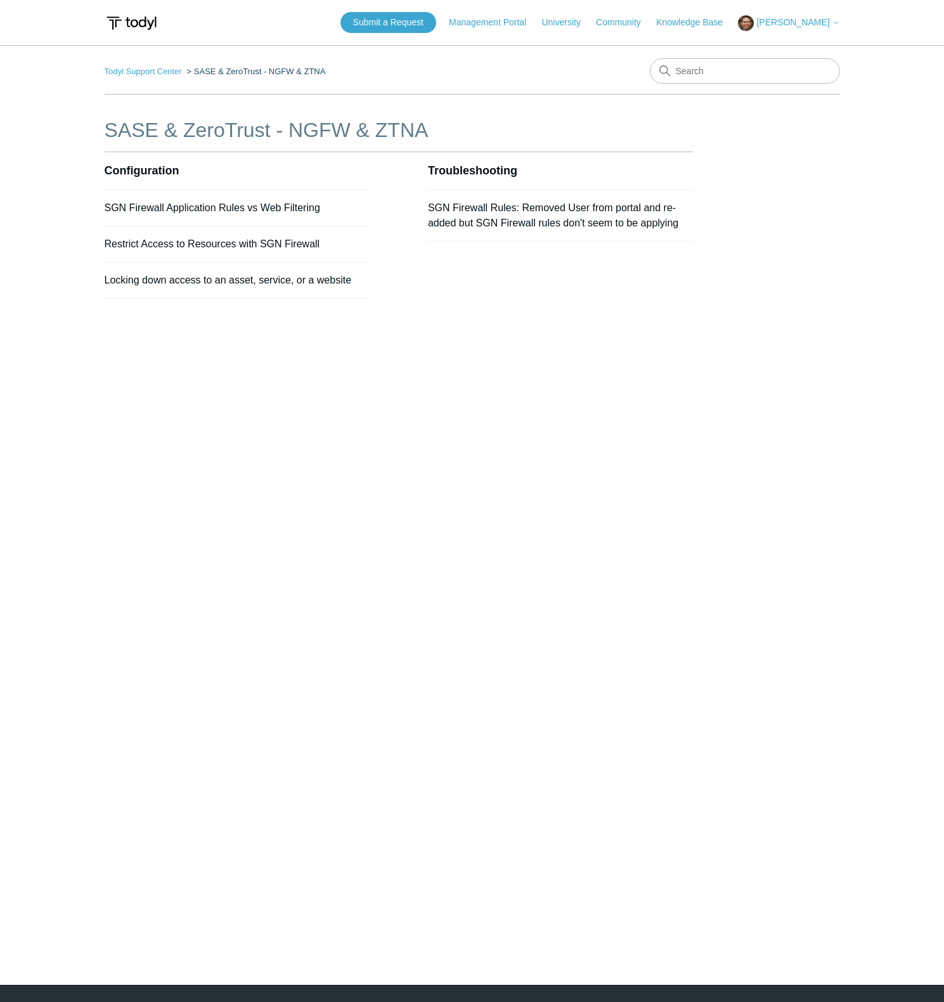
click at [425, 264] on div "Configuration SGN Firewall Application Rules vs Web Filtering Restrict Access t…" at bounding box center [399, 244] width 588 height 184
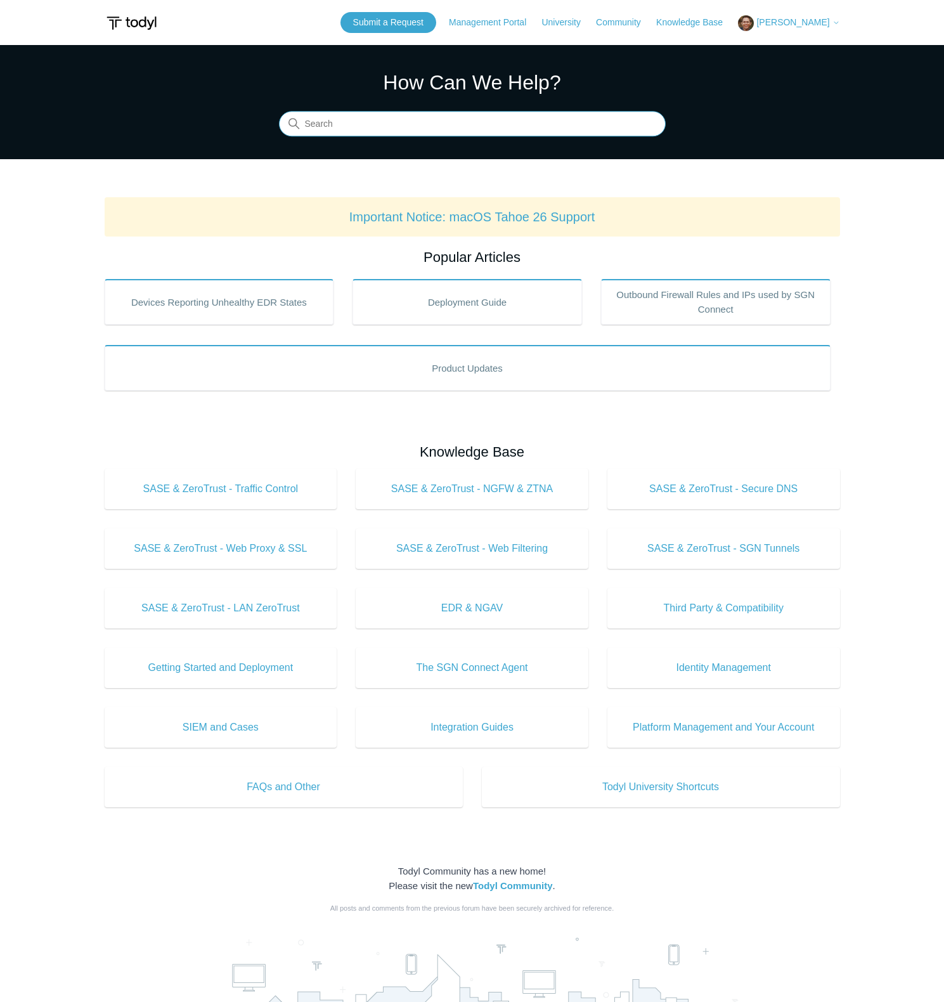
click at [427, 127] on input "Search" at bounding box center [472, 124] width 387 height 25
type input "sase"
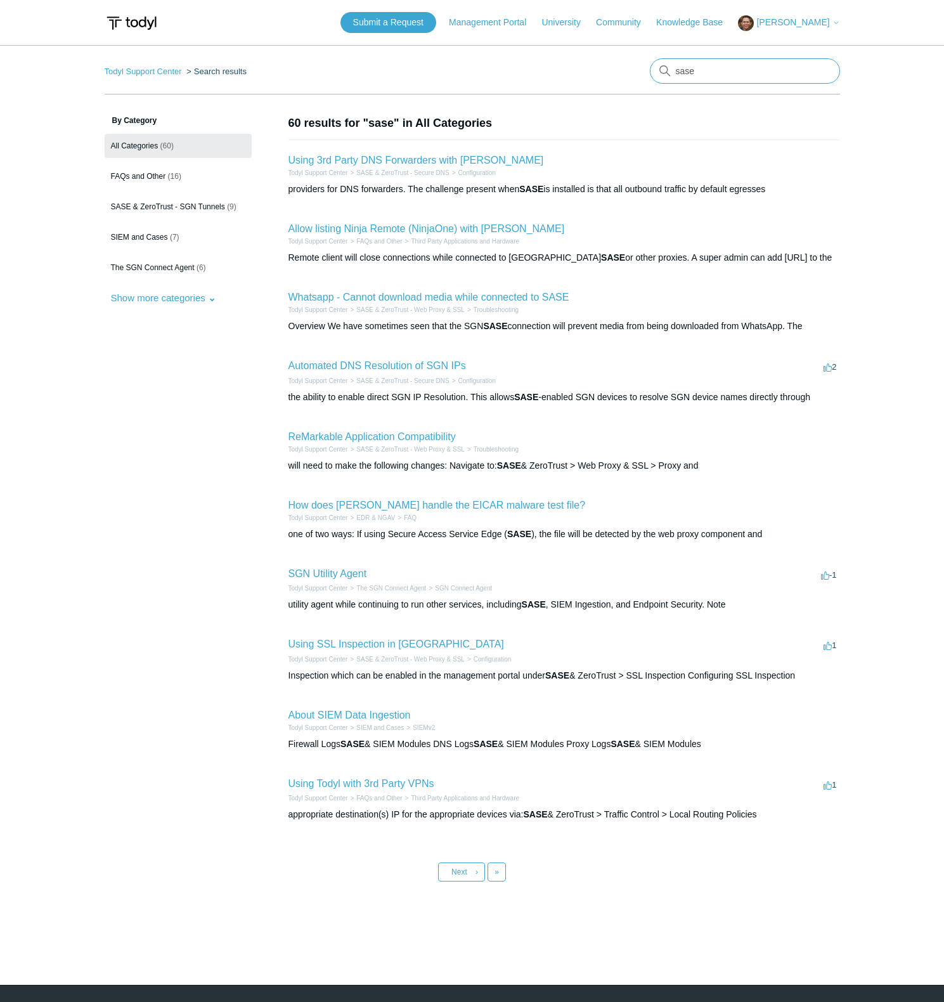
click at [733, 77] on input "sase" at bounding box center [745, 70] width 190 height 25
type input "sase ipsec"
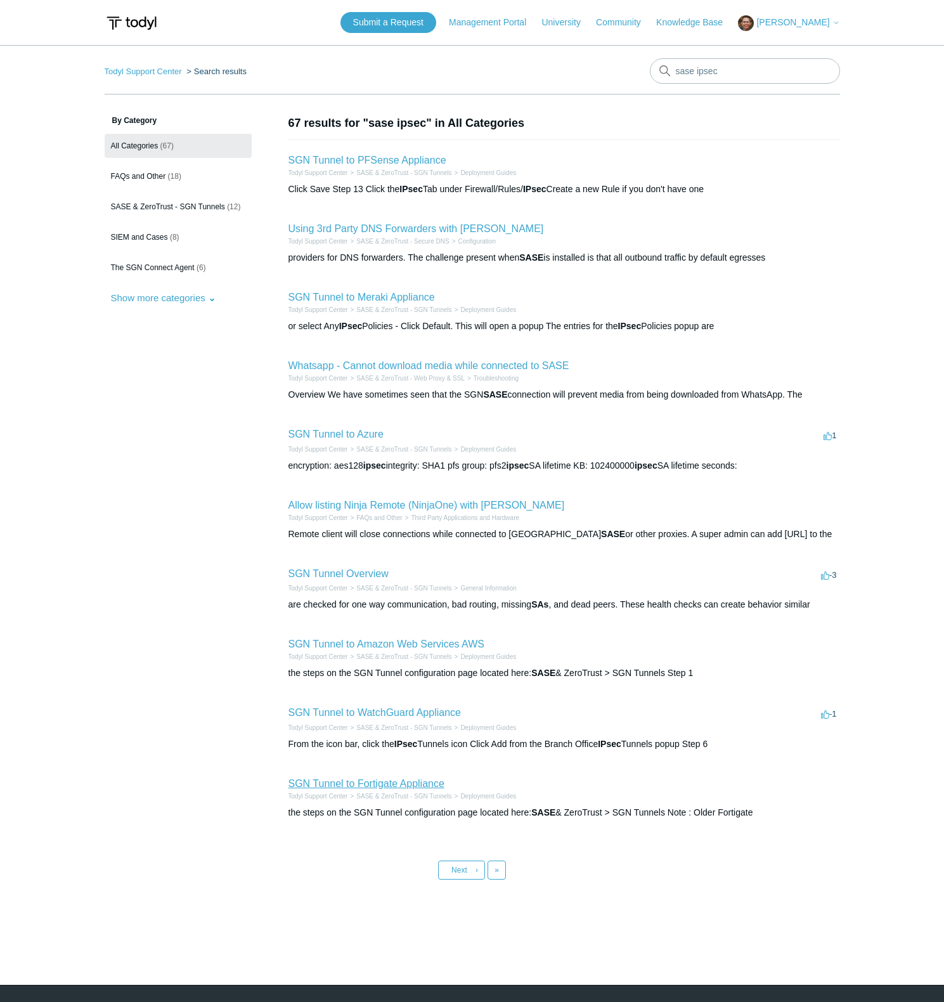
click at [382, 778] on link "SGN Tunnel to Fortigate Appliance" at bounding box center [366, 783] width 156 height 11
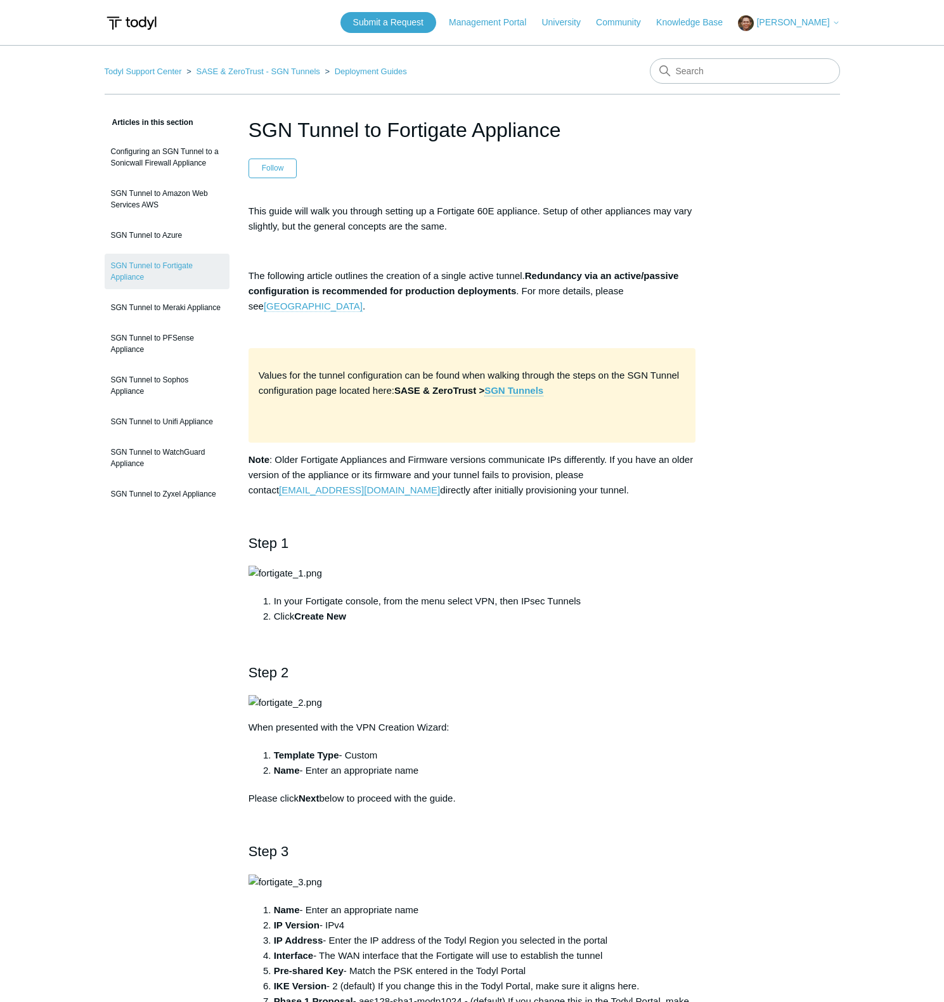
click at [363, 301] on link "Todyl University" at bounding box center [313, 306] width 99 height 11
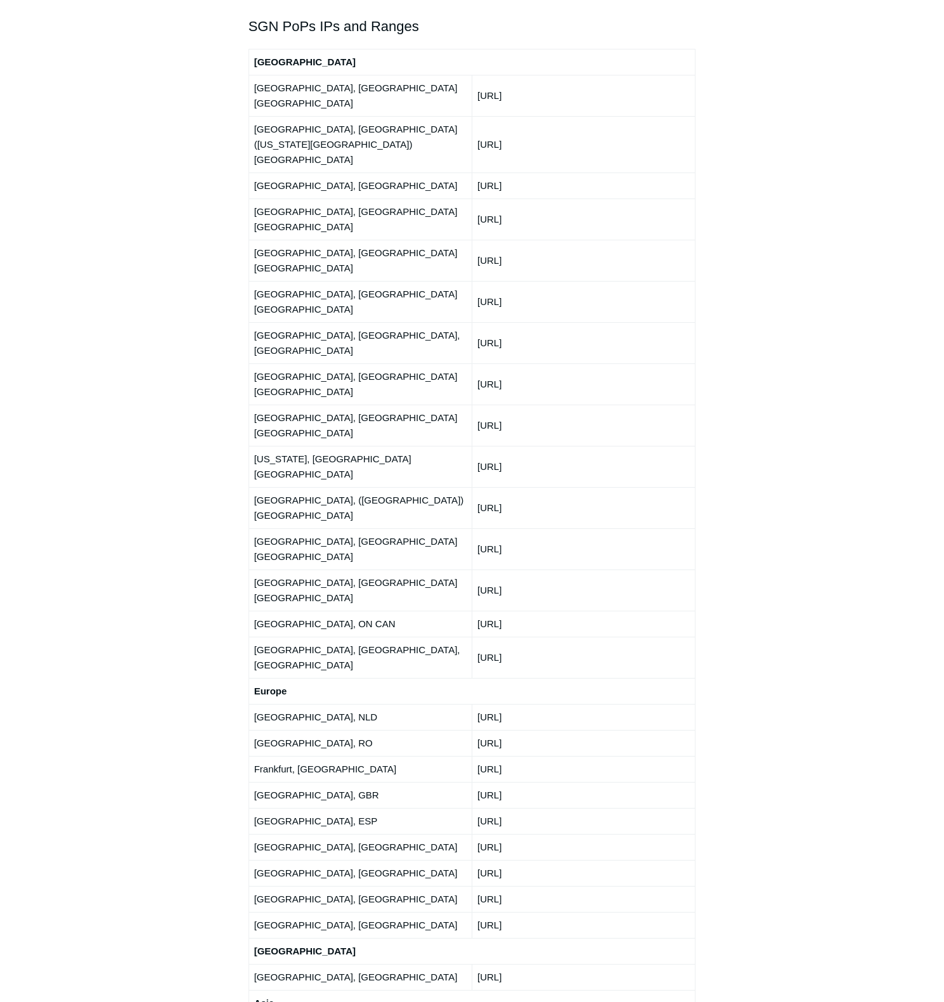
scroll to position [1536, 0]
click at [482, 571] on td "[URL]" at bounding box center [583, 591] width 223 height 41
copy td "[TECHNICAL_ID]"
click at [455, 529] on td "[GEOGRAPHIC_DATA], [GEOGRAPHIC_DATA] [GEOGRAPHIC_DATA]" at bounding box center [360, 549] width 223 height 41
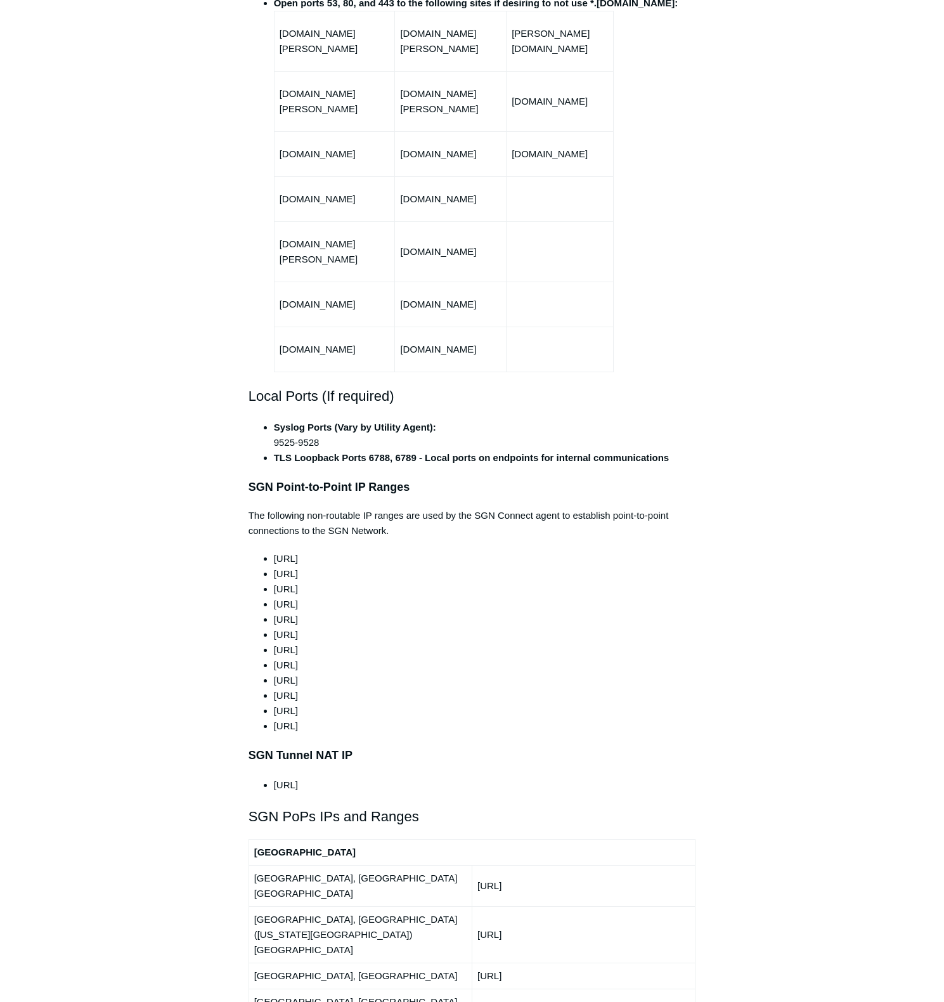
scroll to position [0, 0]
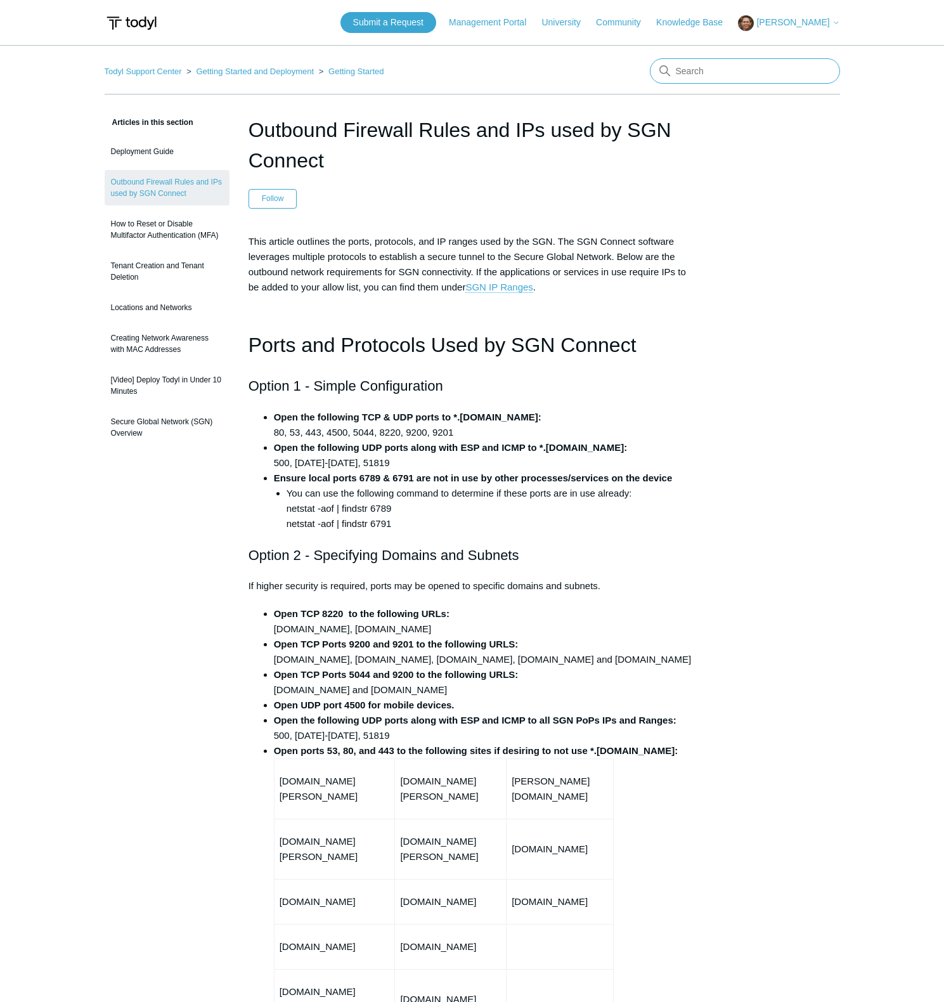
click at [732, 67] on input "Search" at bounding box center [745, 70] width 190 height 25
type input "filtering"
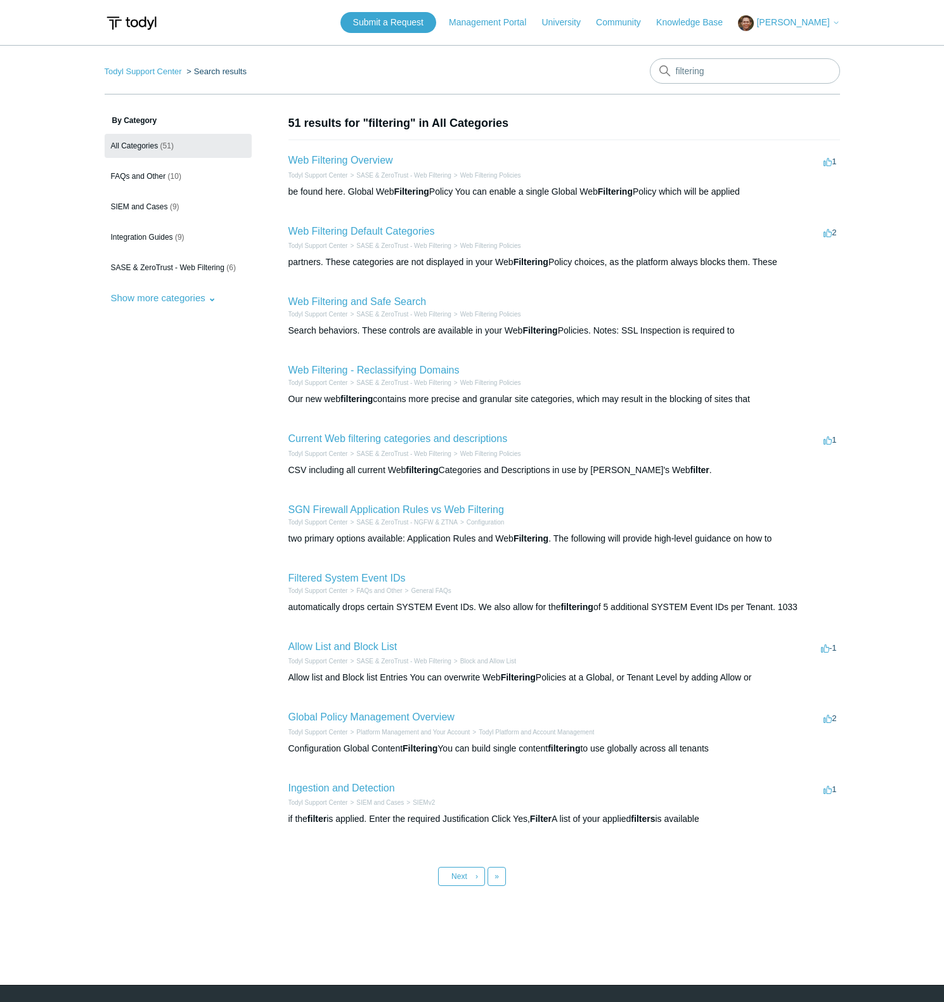
click at [402, 307] on h2 "Web Filtering and Safe Search" at bounding box center [357, 301] width 138 height 15
click at [403, 302] on link "Web Filtering and Safe Search" at bounding box center [357, 301] width 138 height 11
click at [411, 366] on link "Web Filtering - Reclassifying Domains" at bounding box center [373, 370] width 171 height 11
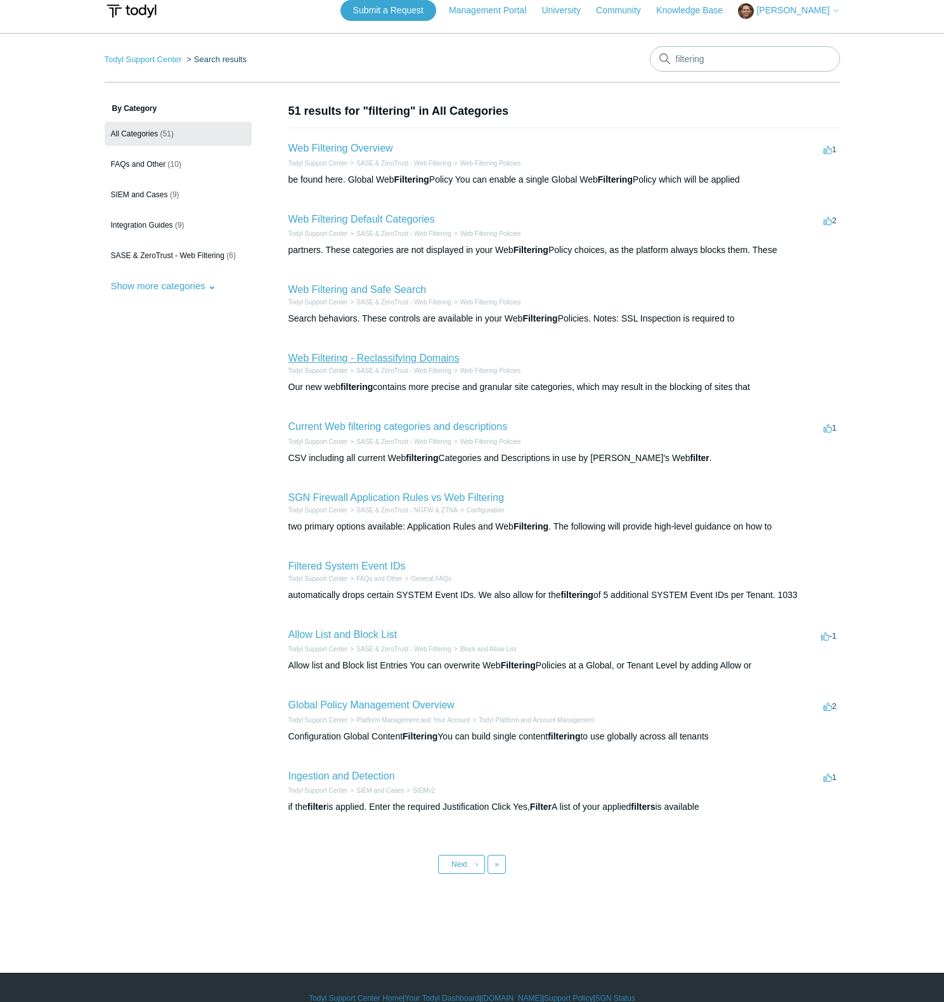
scroll to position [33, 0]
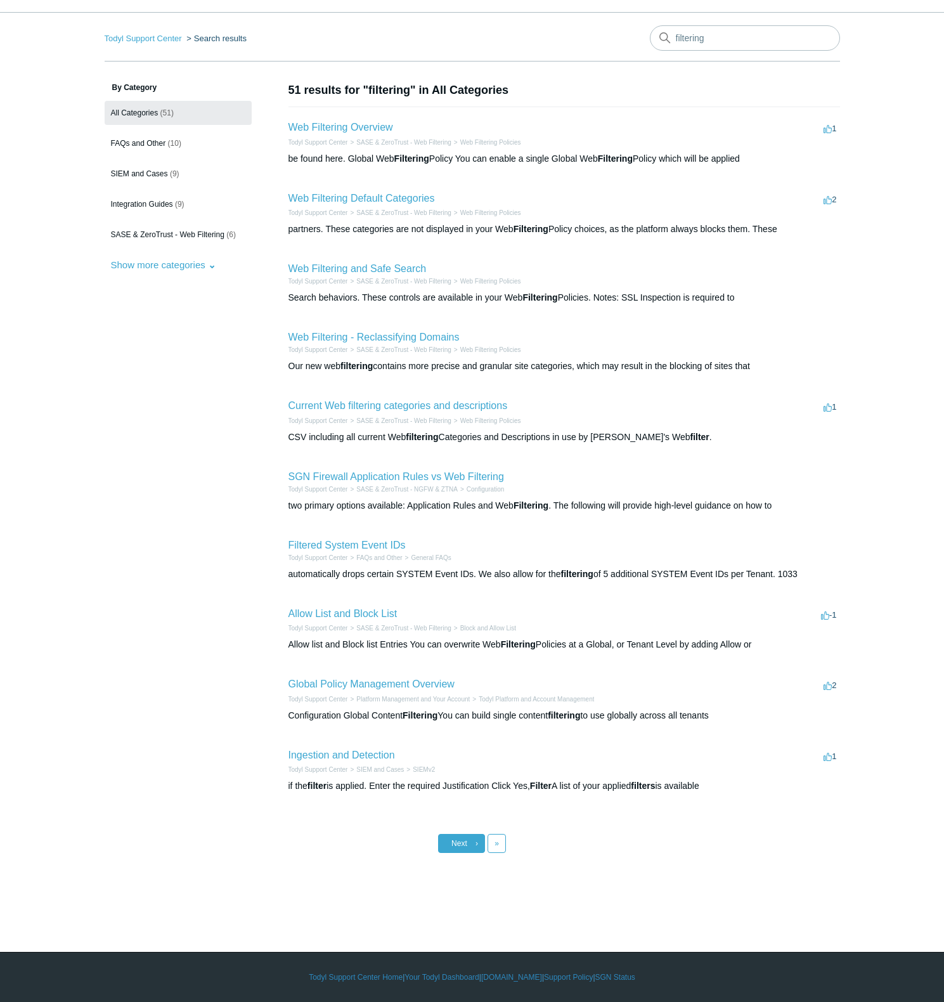
click at [456, 841] on span "Next" at bounding box center [459, 843] width 16 height 9
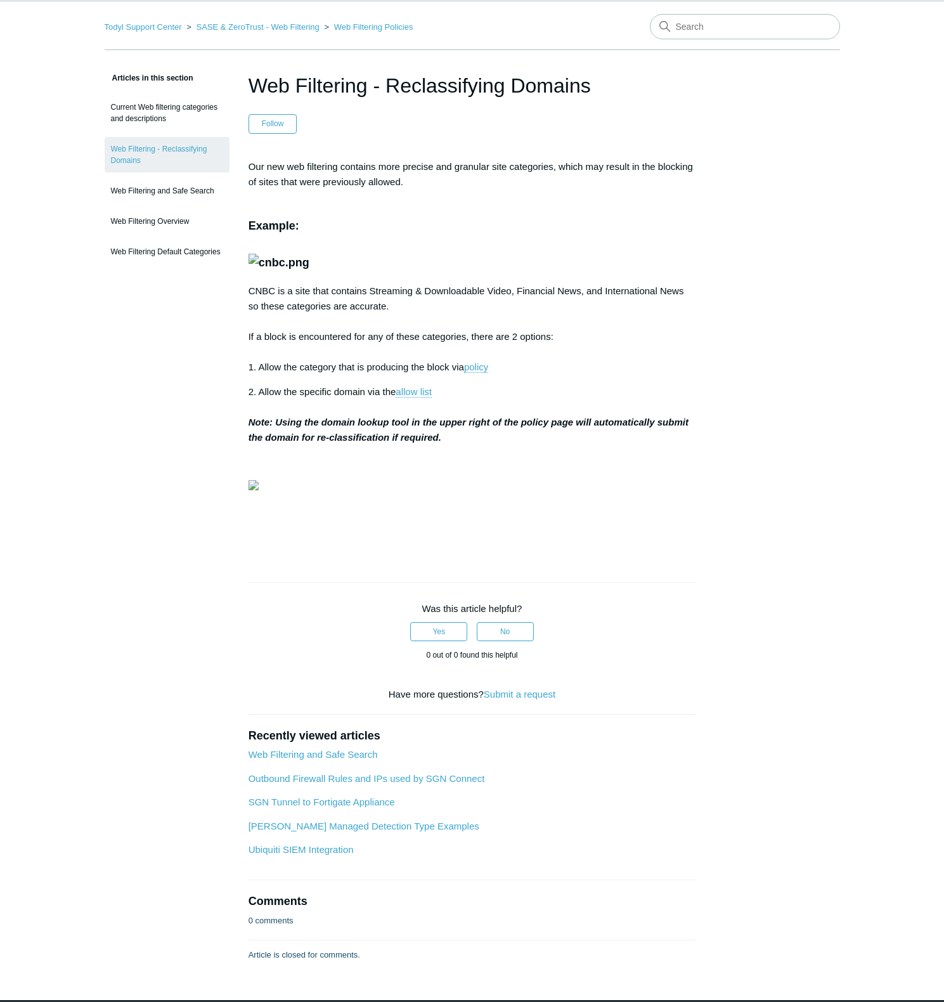
scroll to position [53, 0]
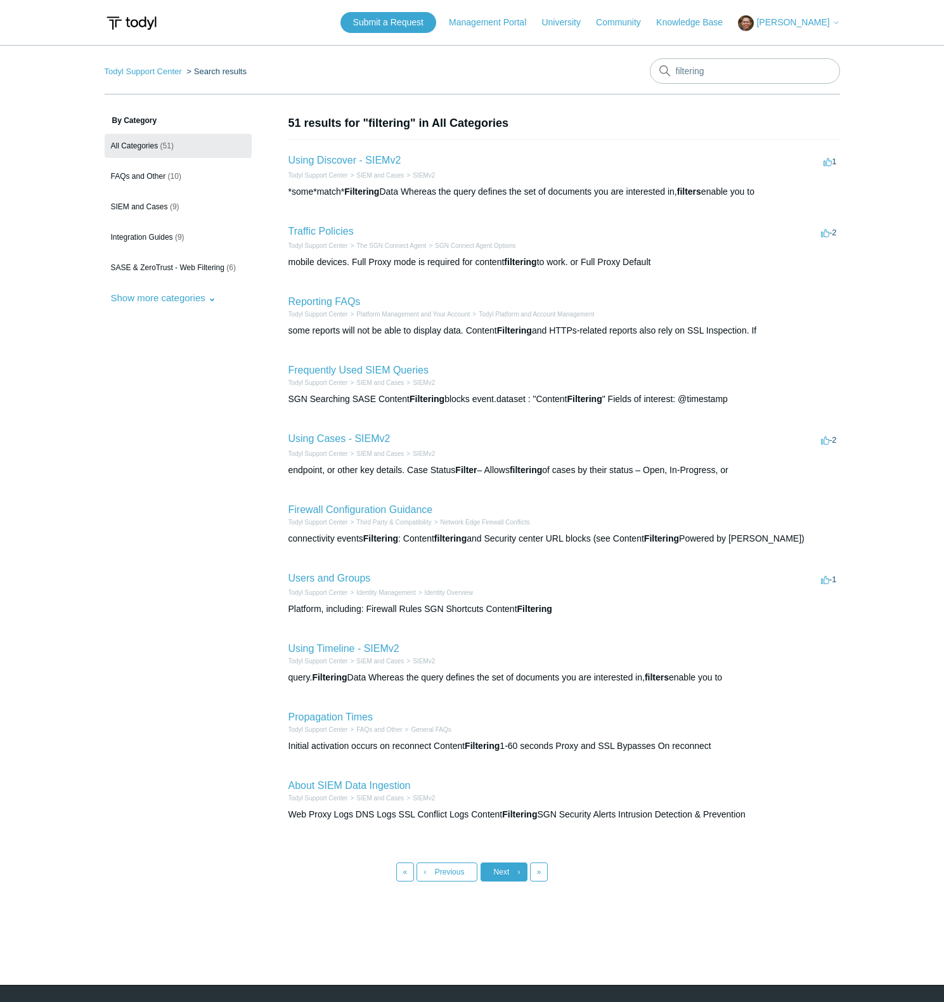
click at [501, 874] on span "Next" at bounding box center [502, 871] width 16 height 9
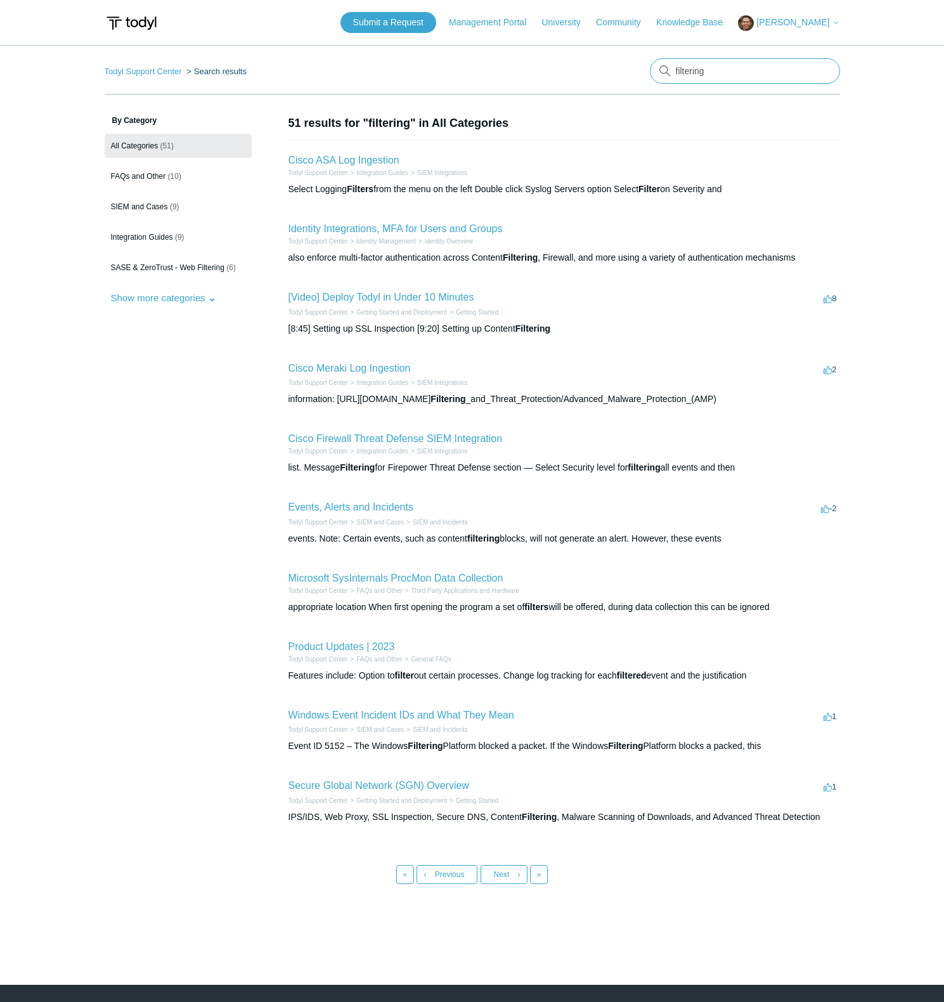
click at [732, 72] on input "filtering" at bounding box center [745, 70] width 190 height 25
click at [732, 74] on input "filtering" at bounding box center [745, 70] width 190 height 25
type input "block page"
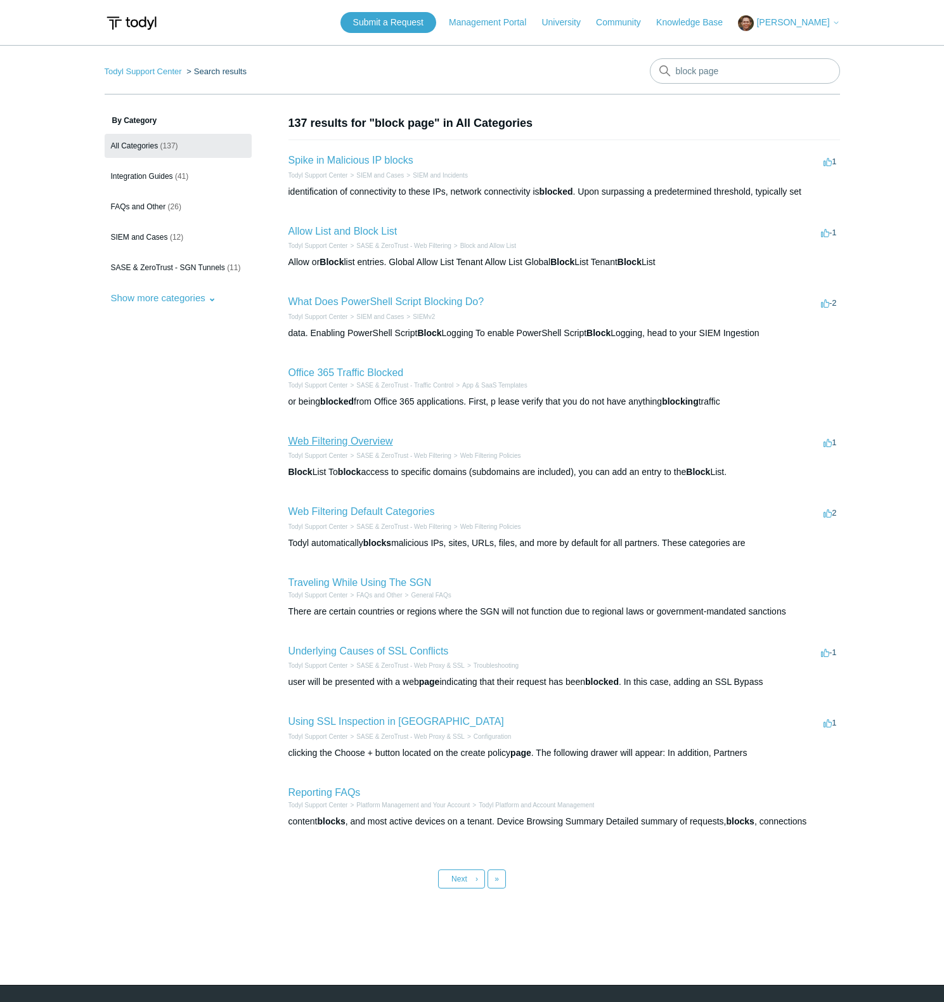
click at [333, 437] on link "Web Filtering Overview" at bounding box center [340, 441] width 105 height 11
click at [389, 511] on link "Web Filtering Default Categories" at bounding box center [361, 511] width 146 height 11
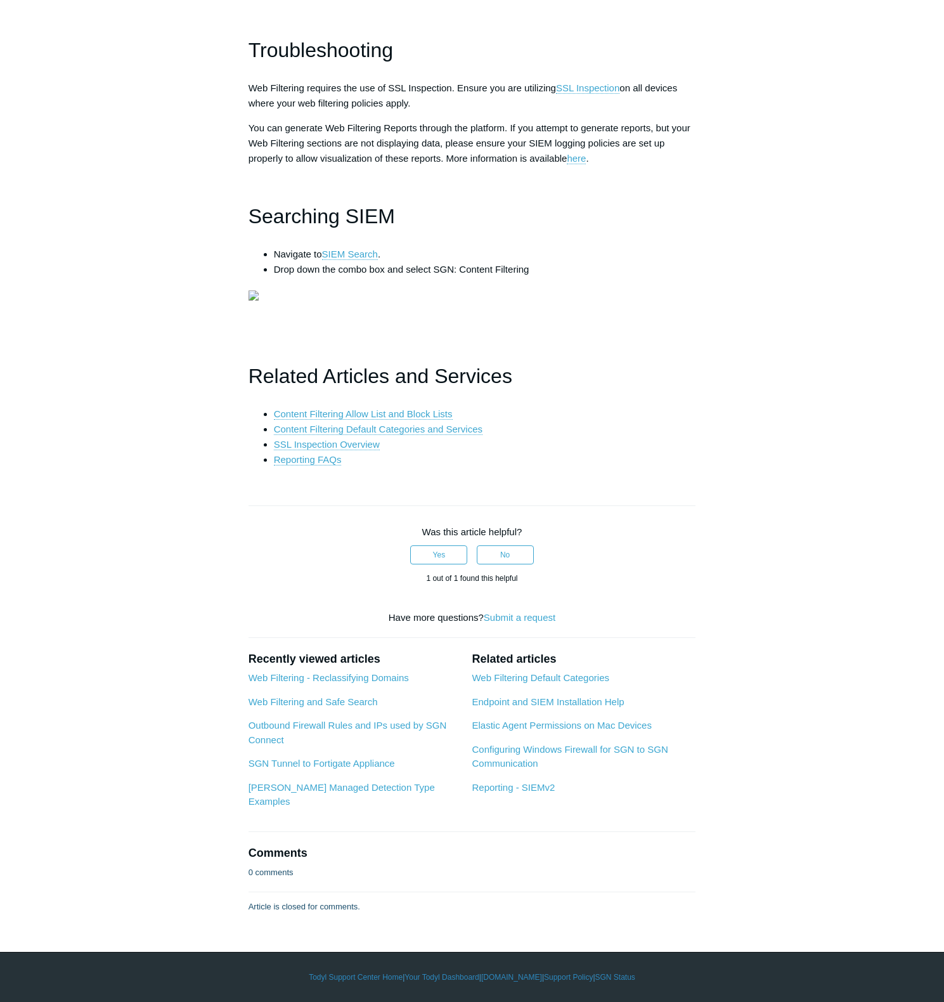
scroll to position [3466, 0]
click at [320, 450] on link "SSL Inspection Overview" at bounding box center [327, 444] width 106 height 11
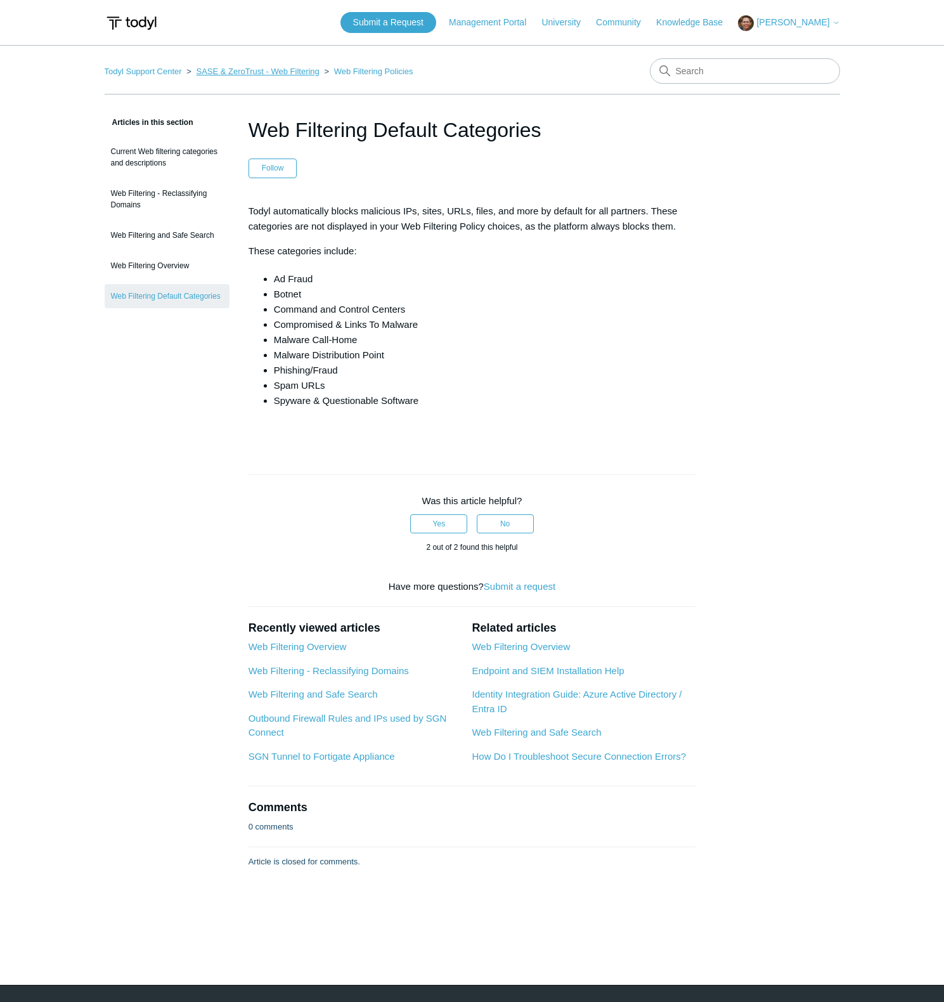
click at [299, 70] on link "SASE & ZeroTrust - Web Filtering" at bounding box center [257, 72] width 123 height 10
